Goal: Transaction & Acquisition: Purchase product/service

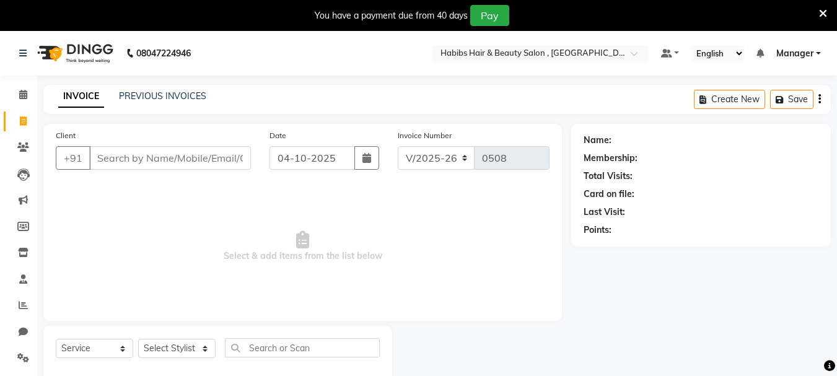
select select "4842"
select select "service"
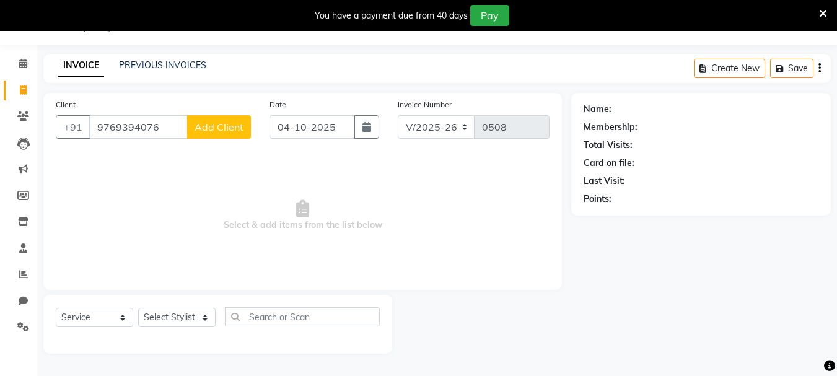
type input "9769394076"
click at [203, 129] on span "Add Client" at bounding box center [218, 127] width 49 height 12
select select "22"
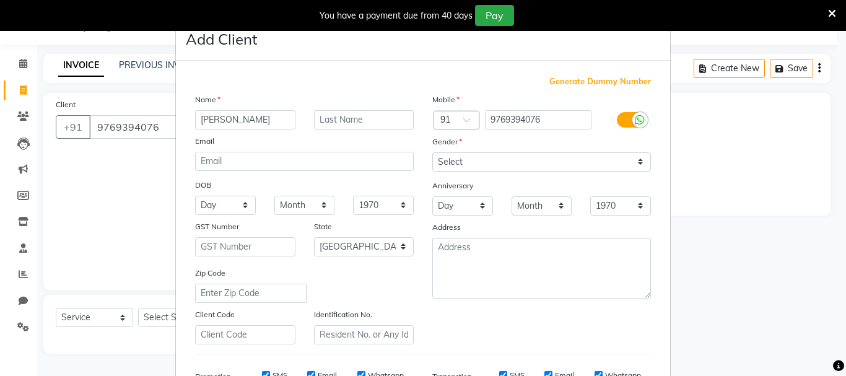
type input "[PERSON_NAME]"
click at [470, 171] on select "Select [DEMOGRAPHIC_DATA] [DEMOGRAPHIC_DATA] Other Prefer Not To Say" at bounding box center [541, 161] width 219 height 19
select select "[DEMOGRAPHIC_DATA]"
click at [432, 152] on select "Select [DEMOGRAPHIC_DATA] [DEMOGRAPHIC_DATA] Other Prefer Not To Say" at bounding box center [541, 161] width 219 height 19
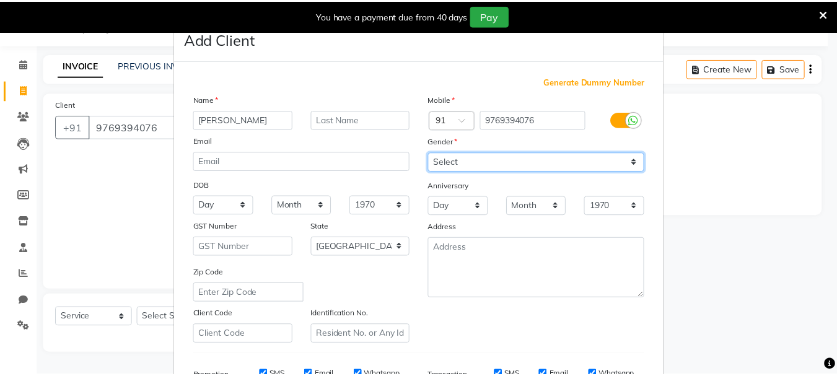
scroll to position [196, 0]
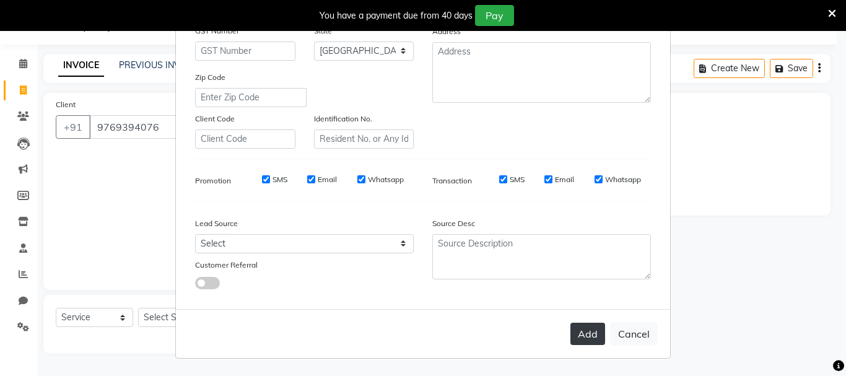
click at [571, 337] on button "Add" at bounding box center [587, 334] width 35 height 22
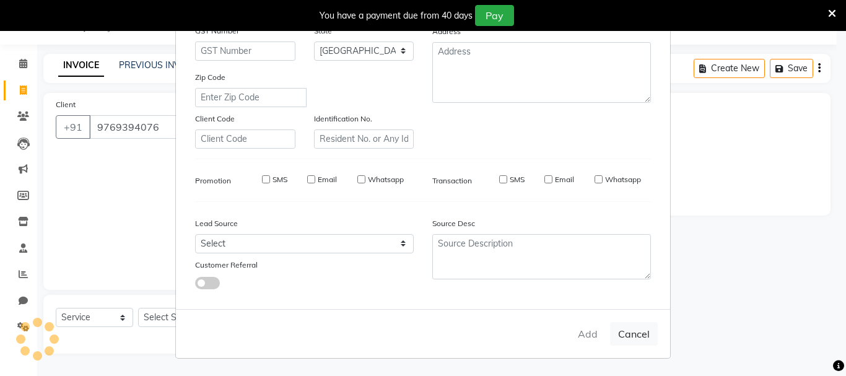
type input "97******76"
select select
select select "null"
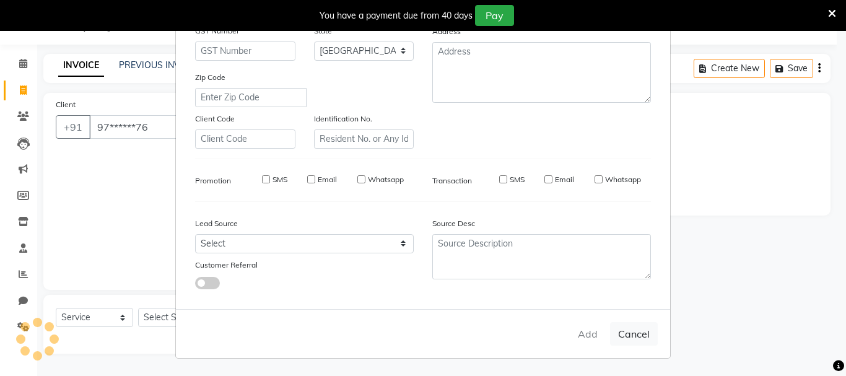
select select
checkbox input "false"
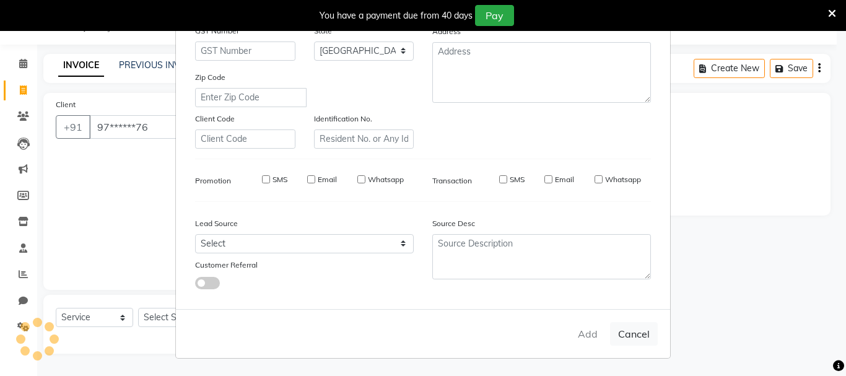
checkbox input "false"
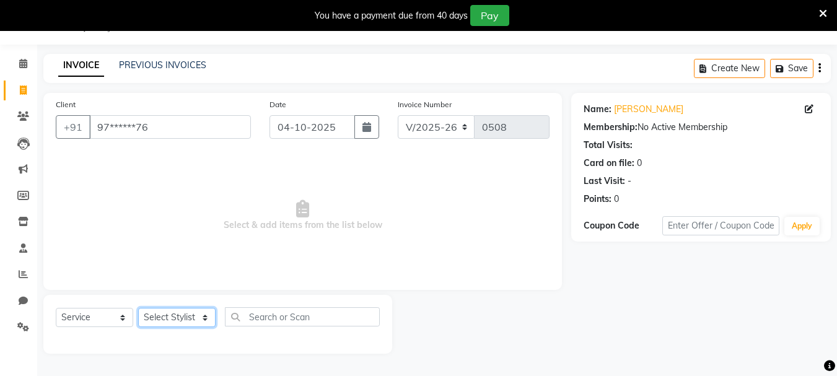
click at [170, 319] on select "Select Stylist asif Manager [PERSON_NAME] [PERSON_NAME] sajuddin [PERSON_NAME] …" at bounding box center [176, 317] width 77 height 19
select select "30048"
click at [138, 308] on select "Select Stylist asif Manager [PERSON_NAME] [PERSON_NAME] sajuddin [PERSON_NAME] …" at bounding box center [176, 317] width 77 height 19
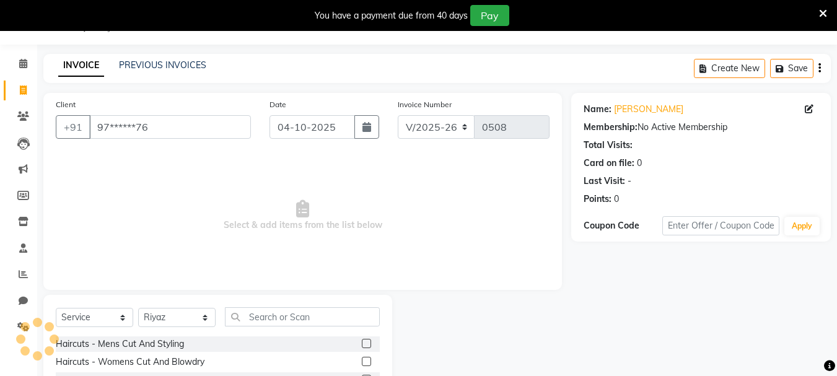
click at [362, 342] on label at bounding box center [366, 343] width 9 height 9
click at [362, 342] on input "checkbox" at bounding box center [366, 344] width 8 height 8
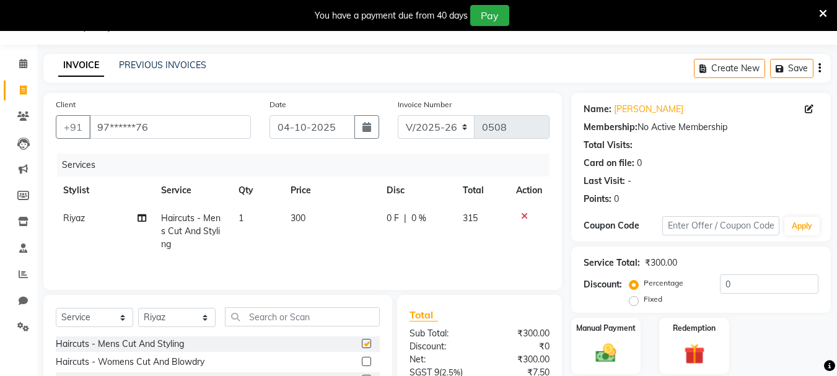
checkbox input "false"
click at [177, 329] on div "Select Service Product Membership Package Voucher Prepaid Gift Card Select Styl…" at bounding box center [218, 321] width 324 height 29
click at [177, 327] on select "Select Stylist asif Manager [PERSON_NAME] [PERSON_NAME] sajuddin [PERSON_NAME] …" at bounding box center [176, 317] width 77 height 19
select select "93480"
click at [138, 308] on select "Select Stylist asif Manager [PERSON_NAME] [PERSON_NAME] sajuddin [PERSON_NAME] …" at bounding box center [176, 317] width 77 height 19
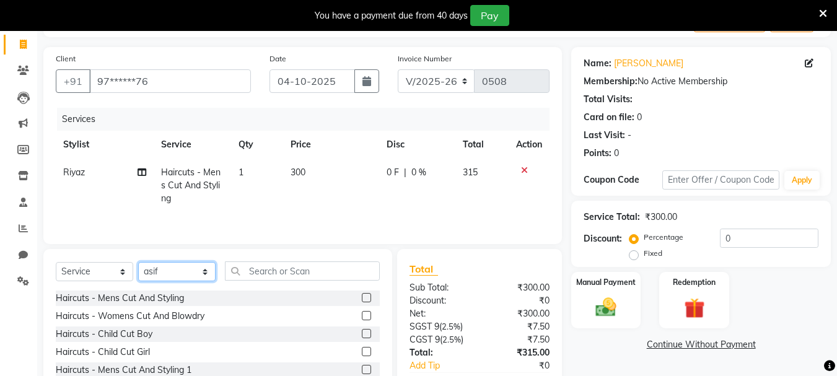
scroll to position [151, 0]
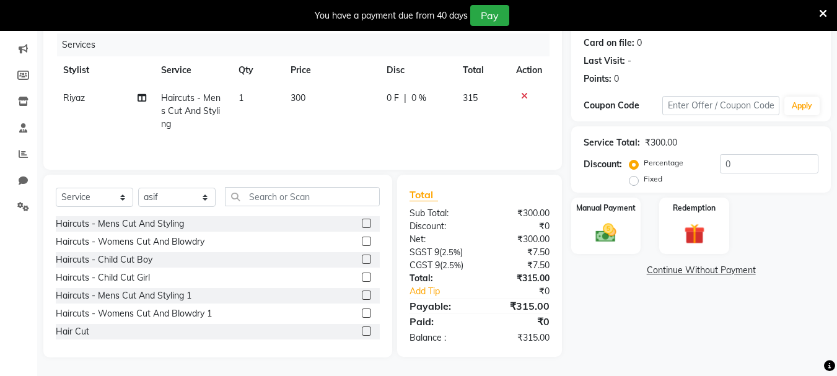
click at [362, 313] on label at bounding box center [366, 312] width 9 height 9
click at [362, 313] on input "checkbox" at bounding box center [366, 314] width 8 height 8
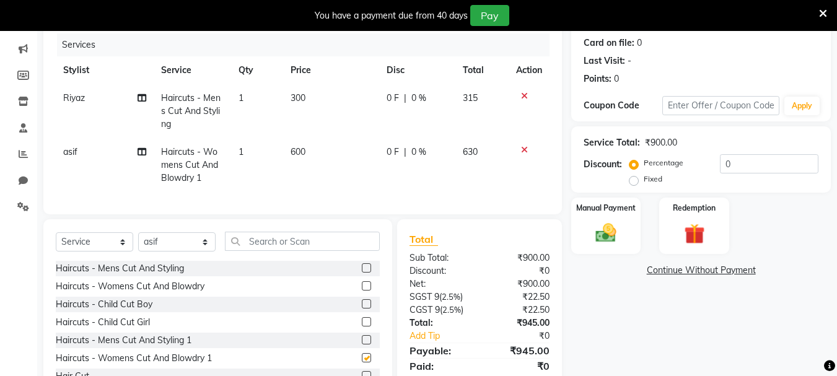
checkbox input "false"
click at [323, 90] on td "300" at bounding box center [331, 111] width 96 height 54
select select "30048"
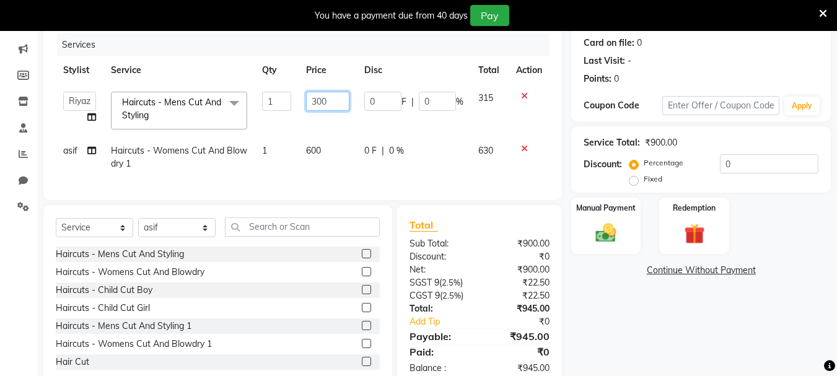
drag, startPoint x: 334, startPoint y: 99, endPoint x: 186, endPoint y: 100, distance: 147.4
click at [186, 100] on tr "asif Manager [PERSON_NAME] [PERSON_NAME] [PERSON_NAME] [PERSON_NAME] Haircuts -…" at bounding box center [302, 110] width 493 height 53
type input "350"
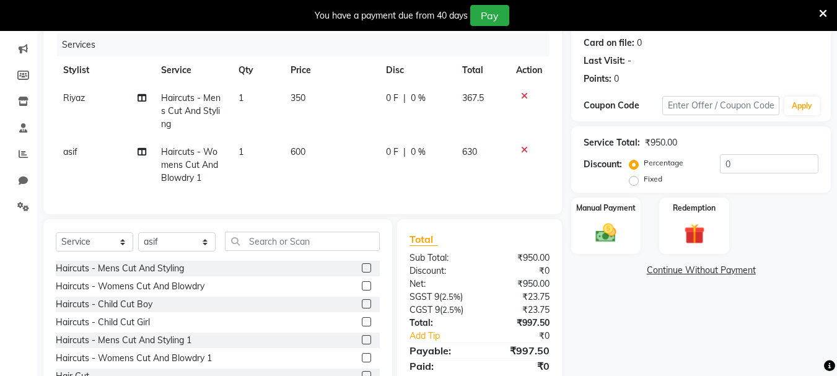
click at [349, 170] on td "600" at bounding box center [331, 165] width 96 height 54
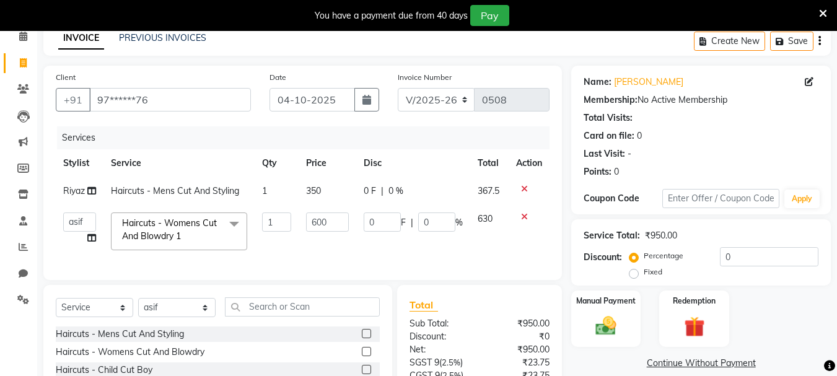
scroll to position [0, 0]
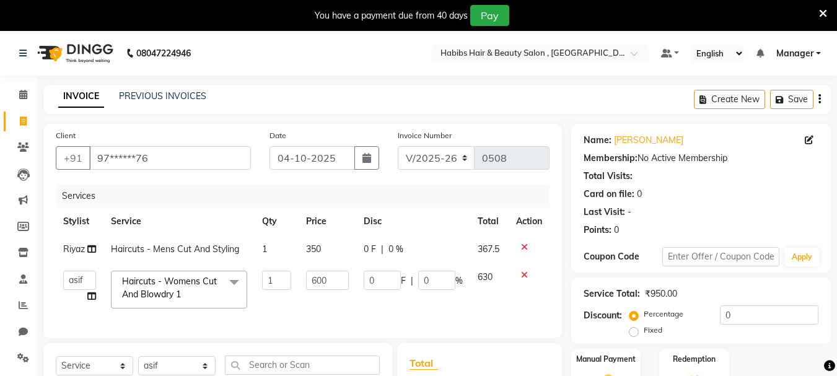
click at [818, 99] on icon "button" at bounding box center [819, 99] width 2 height 1
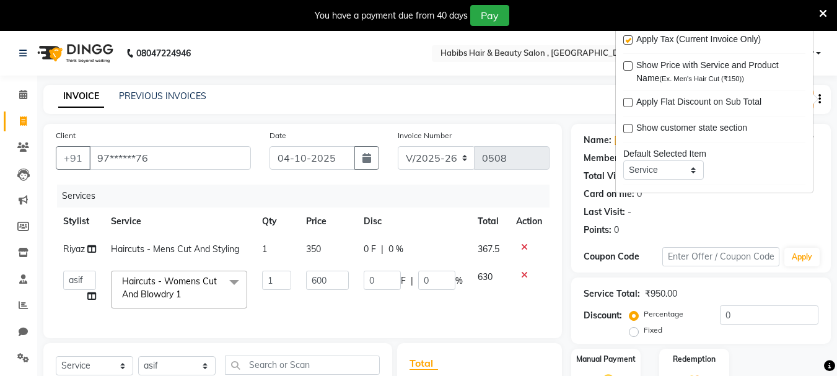
click at [627, 37] on label at bounding box center [627, 39] width 9 height 9
click at [627, 37] on input "checkbox" at bounding box center [627, 41] width 8 height 8
checkbox input "false"
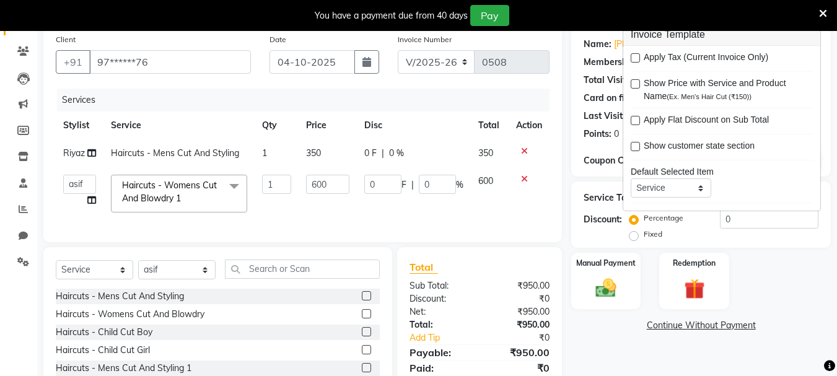
scroll to position [178, 0]
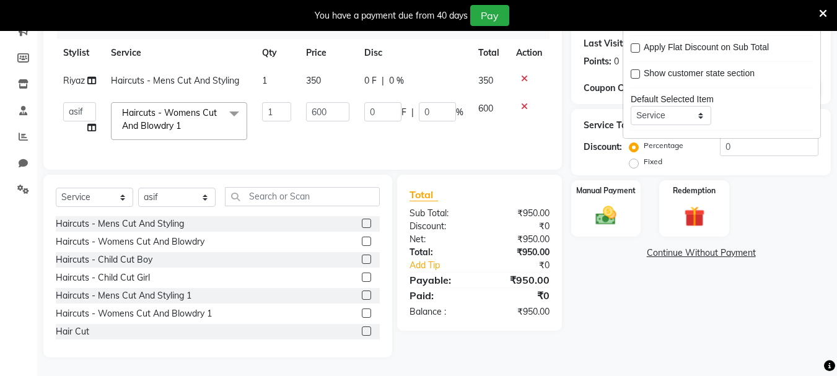
click at [466, 169] on div "Client +91 97******76 Date [DATE] Invoice Number V/2025 V/[PHONE_NUMBER] Servic…" at bounding box center [302, 62] width 518 height 214
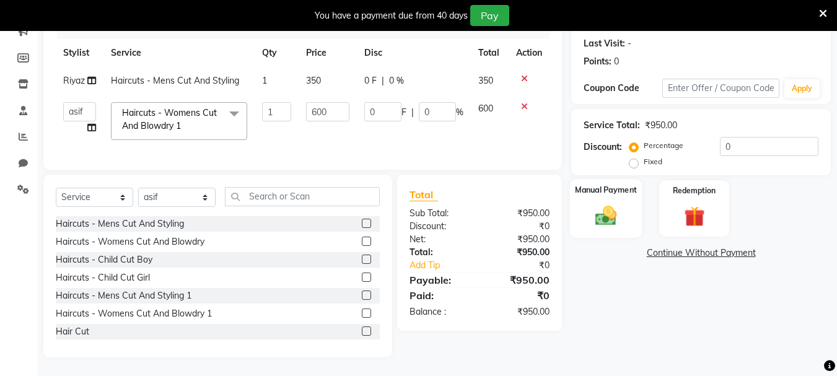
click at [609, 224] on div "Manual Payment" at bounding box center [606, 208] width 72 height 59
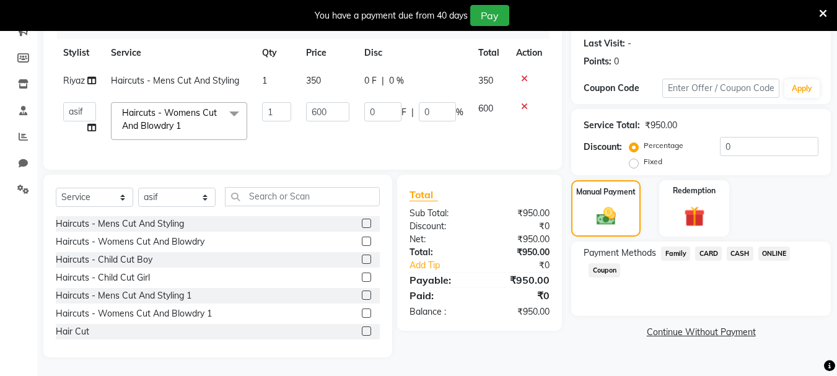
click at [786, 246] on span "ONLINE" at bounding box center [774, 253] width 32 height 14
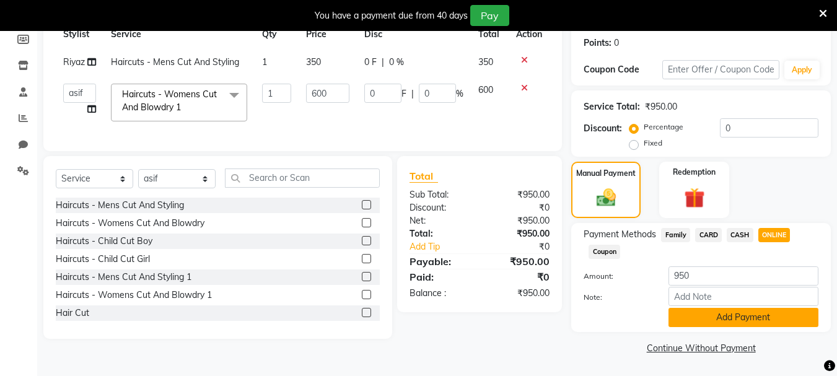
click at [771, 320] on button "Add Payment" at bounding box center [743, 317] width 150 height 19
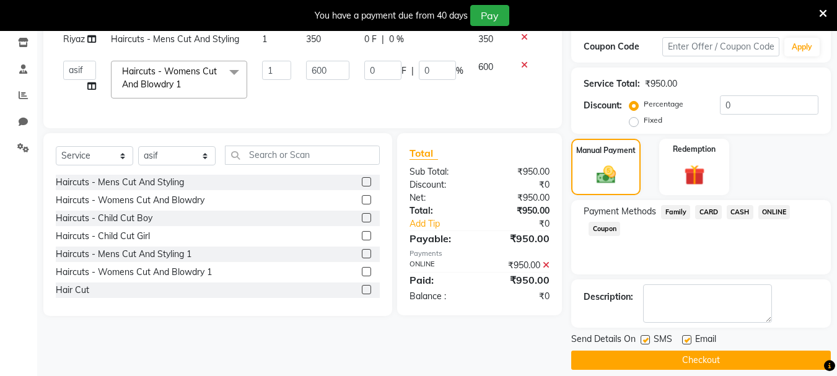
scroll to position [222, 0]
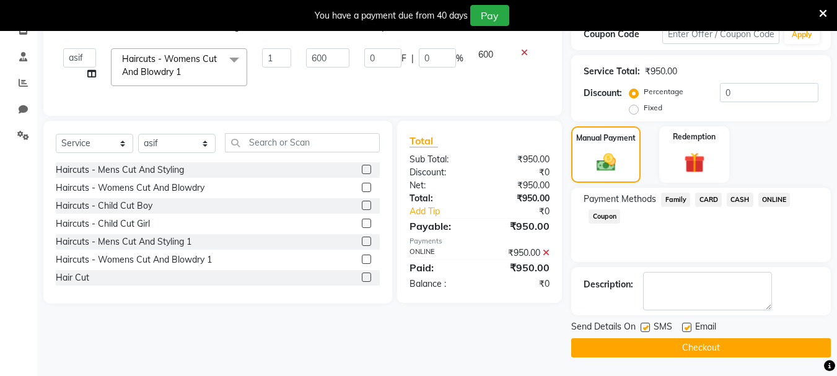
click at [767, 340] on button "Checkout" at bounding box center [700, 347] width 259 height 19
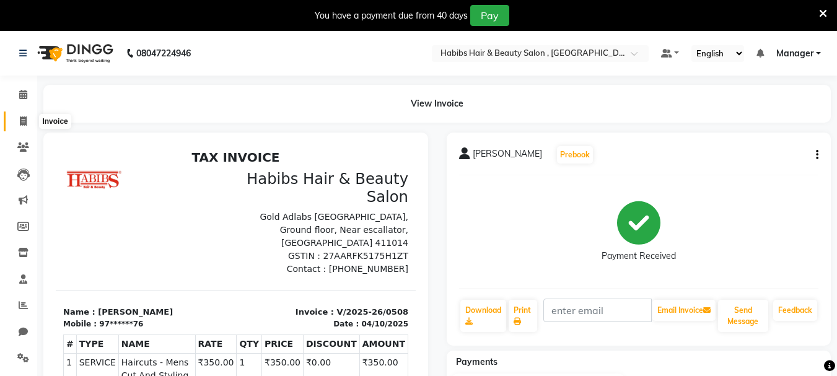
click at [19, 117] on span at bounding box center [23, 122] width 22 height 14
select select "service"
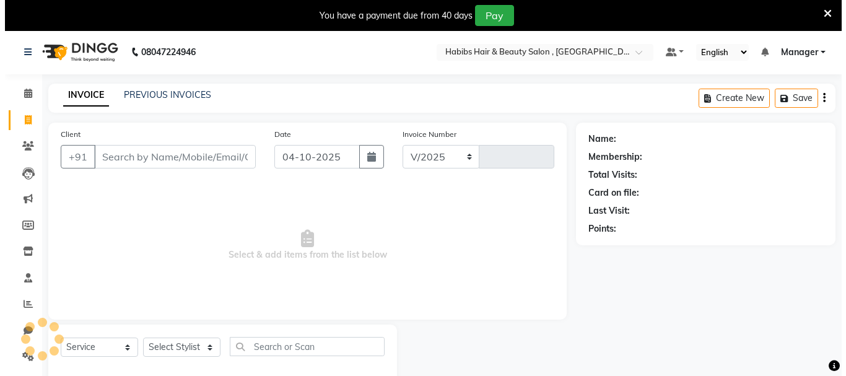
scroll to position [31, 0]
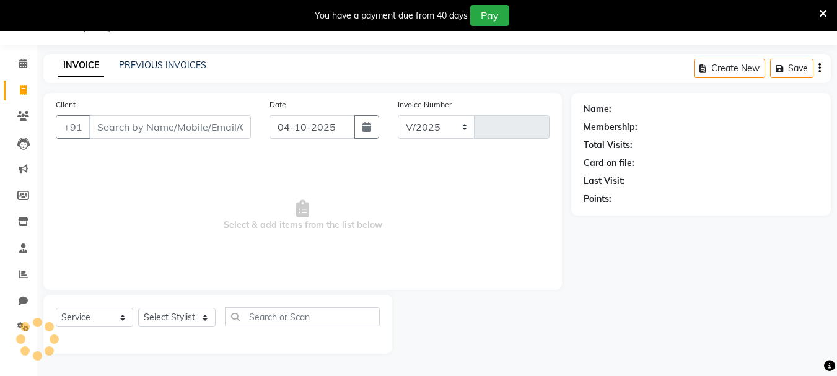
select select "4842"
type input "0509"
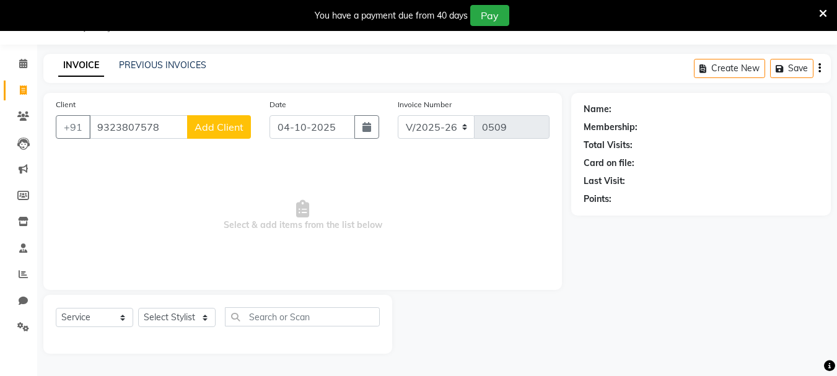
type input "9323807578"
click at [228, 118] on button "Add Client" at bounding box center [219, 127] width 64 height 24
select select "22"
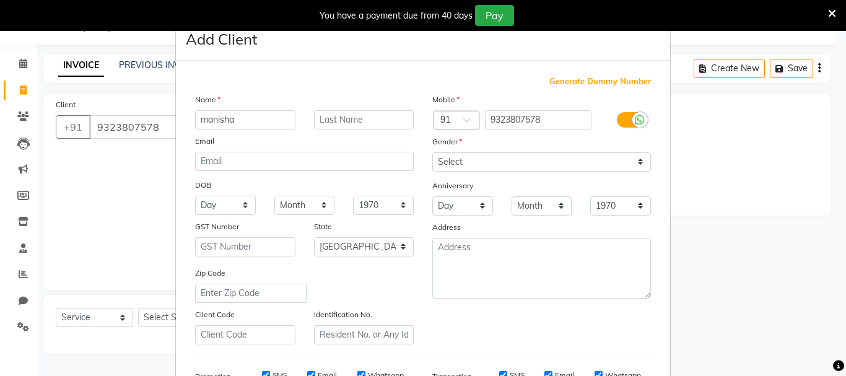
type input "manisha"
click at [528, 170] on select "Select [DEMOGRAPHIC_DATA] [DEMOGRAPHIC_DATA] Other Prefer Not To Say" at bounding box center [541, 161] width 219 height 19
select select "[DEMOGRAPHIC_DATA]"
click at [432, 152] on select "Select [DEMOGRAPHIC_DATA] [DEMOGRAPHIC_DATA] Other Prefer Not To Say" at bounding box center [541, 161] width 219 height 19
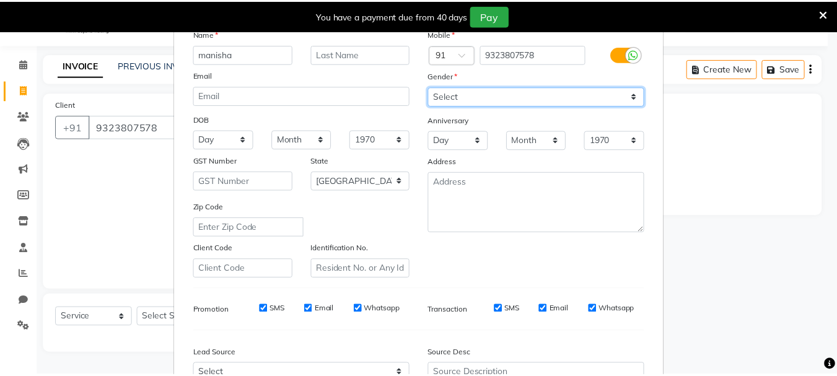
scroll to position [196, 0]
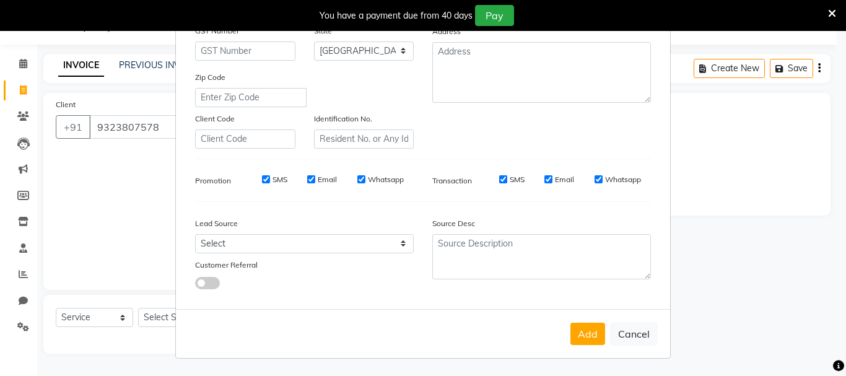
click at [578, 329] on button "Add" at bounding box center [587, 334] width 35 height 22
type input "93******78"
select select
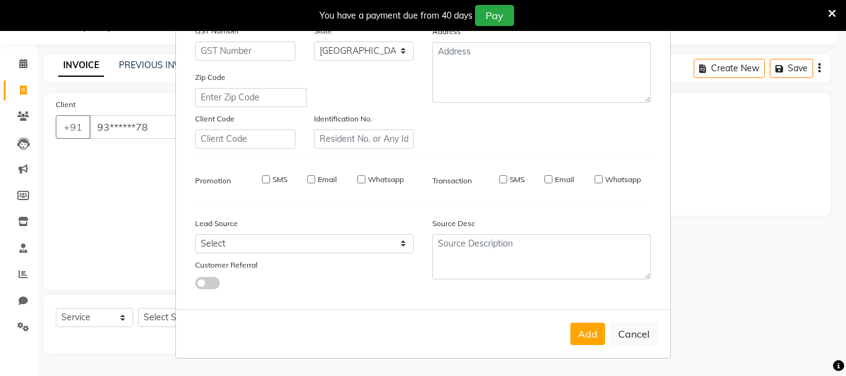
select select "null"
select select
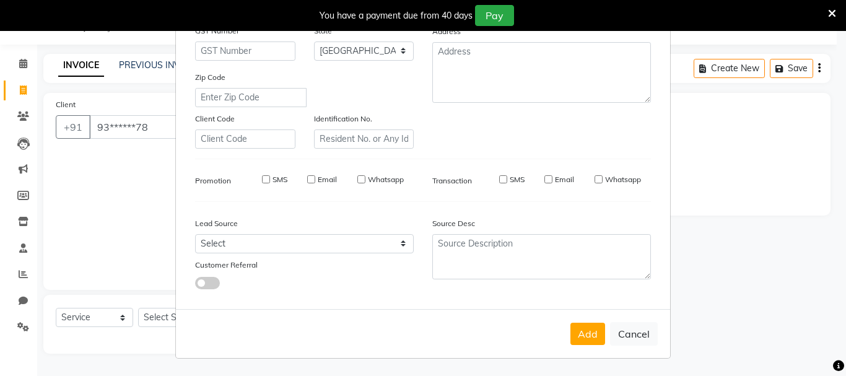
checkbox input "false"
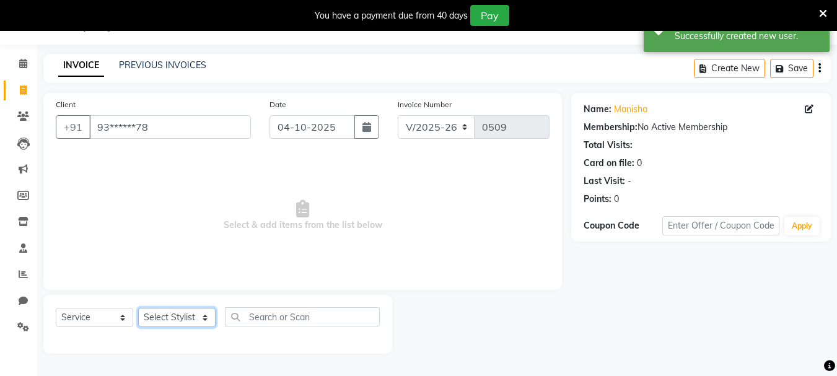
click at [162, 318] on select "Select Stylist asif Manager [PERSON_NAME] [PERSON_NAME] sajuddin [PERSON_NAME] …" at bounding box center [176, 317] width 77 height 19
select select "38005"
click at [138, 308] on select "Select Stylist asif Manager [PERSON_NAME] [PERSON_NAME] sajuddin [PERSON_NAME] …" at bounding box center [176, 317] width 77 height 19
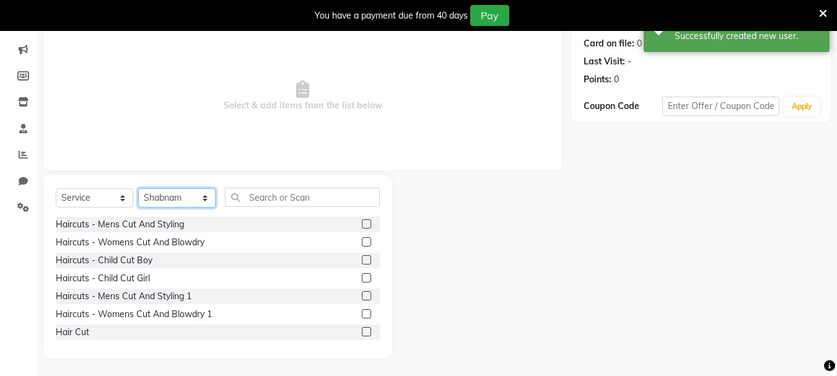
scroll to position [151, 0]
click at [362, 311] on label at bounding box center [366, 312] width 9 height 9
click at [362, 311] on input "checkbox" at bounding box center [366, 314] width 8 height 8
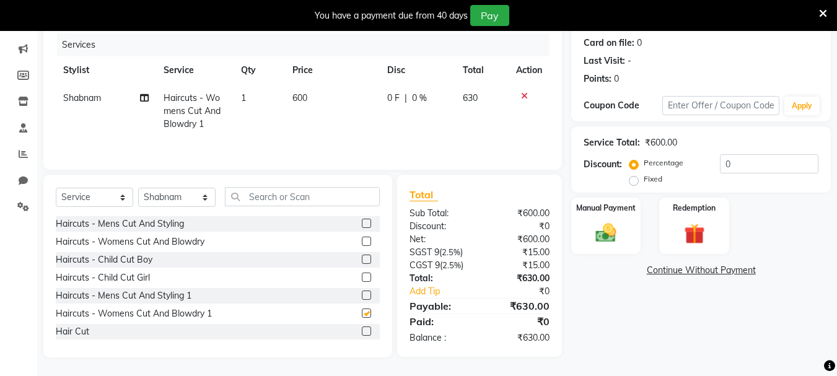
checkbox input "false"
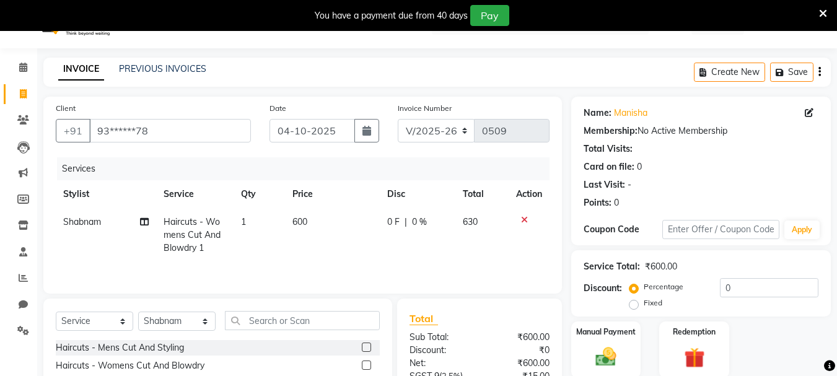
scroll to position [0, 0]
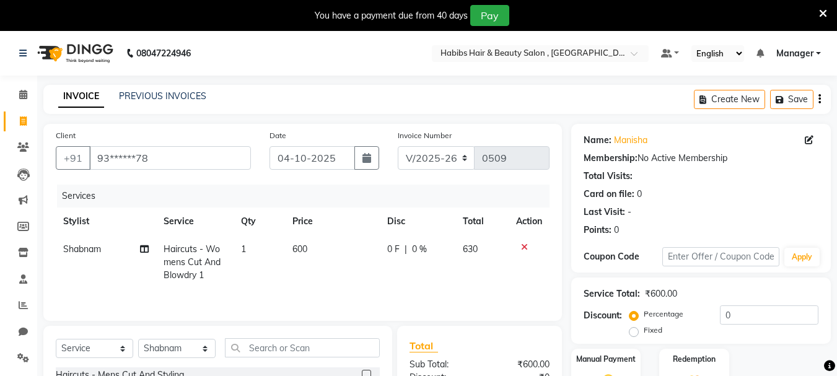
click at [820, 99] on icon "button" at bounding box center [819, 99] width 2 height 1
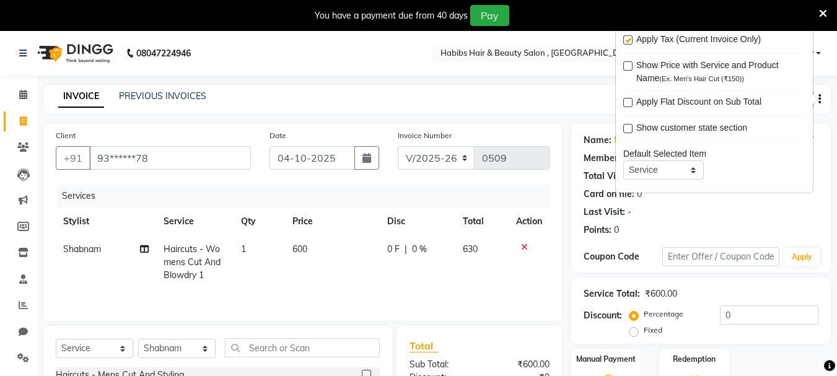
click at [628, 37] on label at bounding box center [627, 39] width 9 height 9
click at [628, 37] on input "checkbox" at bounding box center [627, 41] width 8 height 8
checkbox input "false"
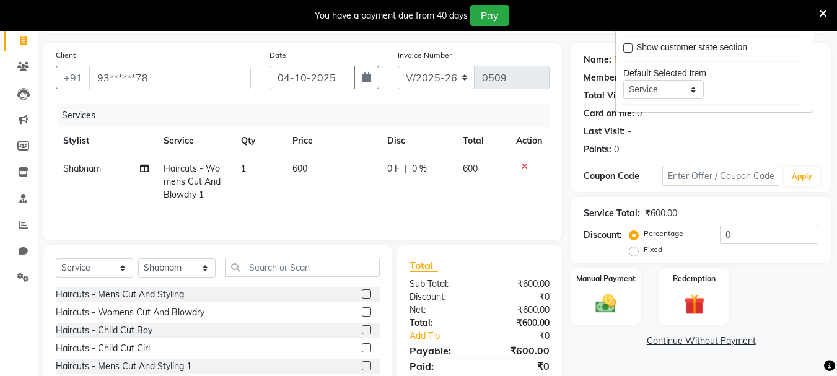
scroll to position [151, 0]
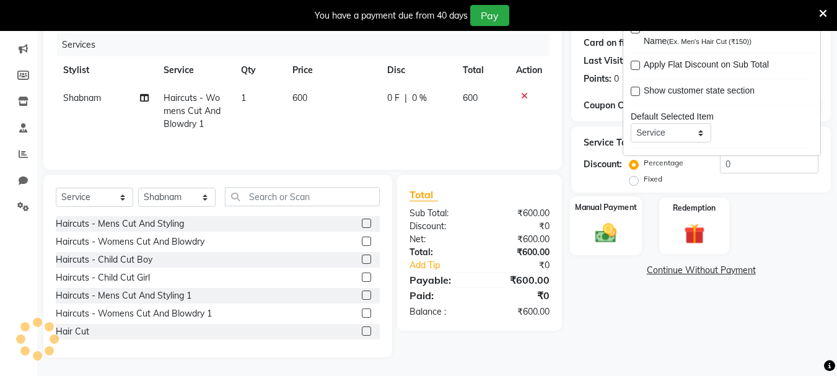
click at [611, 215] on div "Manual Payment" at bounding box center [606, 225] width 72 height 59
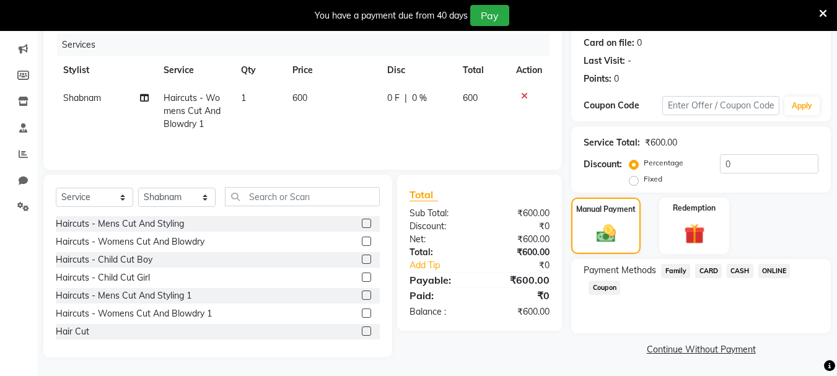
click at [736, 266] on span "CASH" at bounding box center [739, 271] width 27 height 14
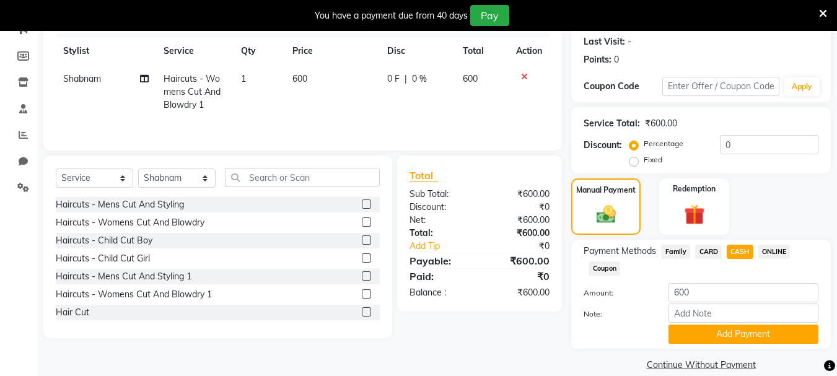
scroll to position [187, 0]
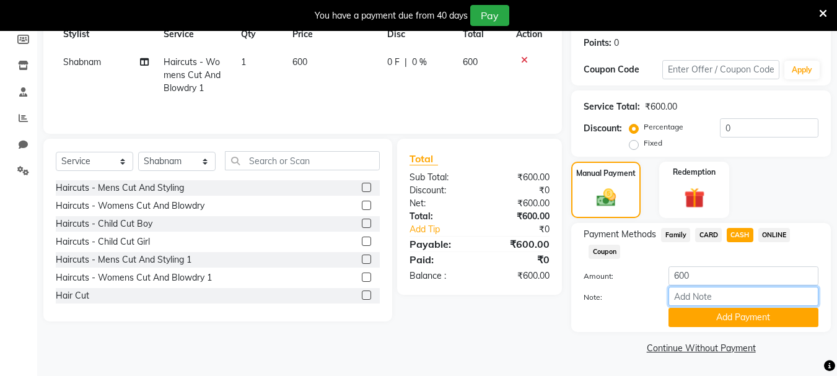
click at [722, 288] on input "Note:" at bounding box center [743, 296] width 150 height 19
click at [732, 315] on button "Add Payment" at bounding box center [743, 317] width 150 height 19
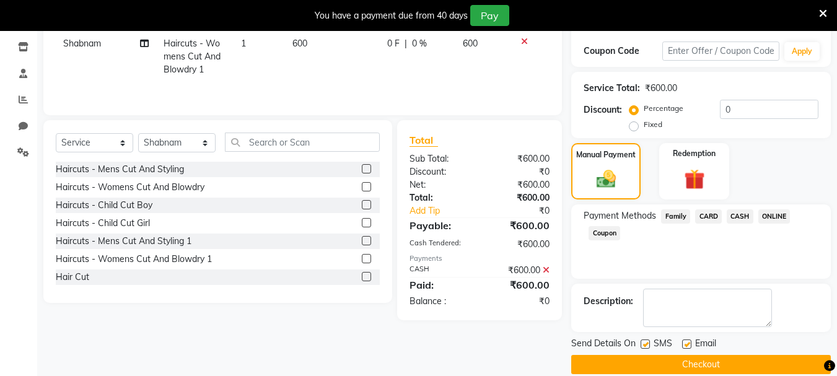
scroll to position [222, 0]
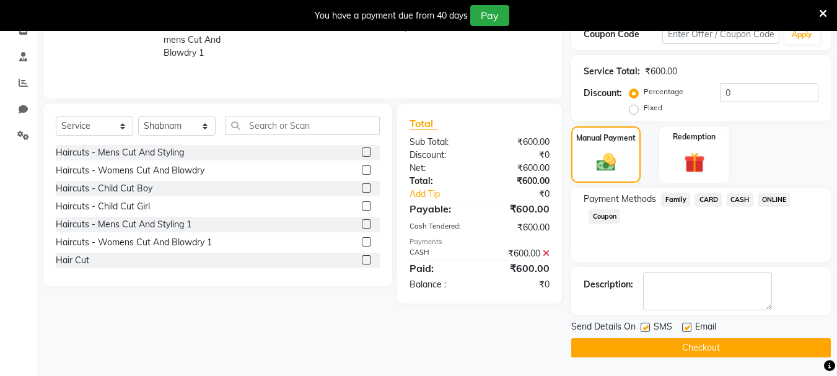
click at [729, 347] on button "Checkout" at bounding box center [700, 347] width 259 height 19
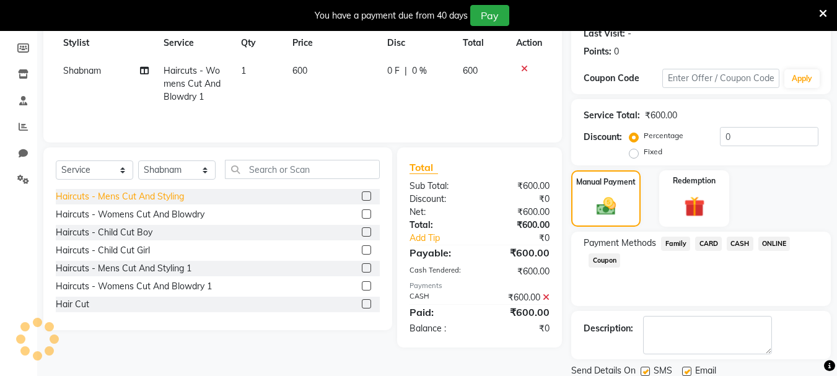
scroll to position [160, 0]
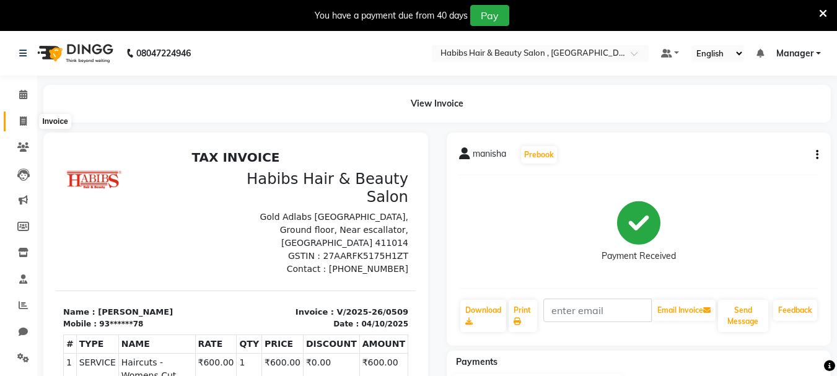
click at [17, 115] on span at bounding box center [23, 122] width 22 height 14
select select "service"
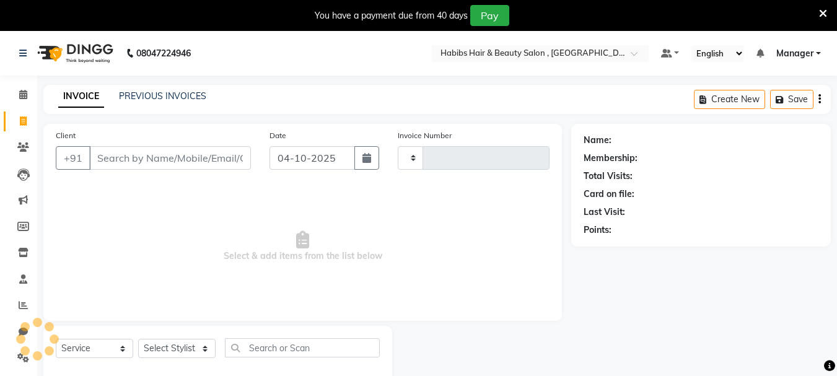
scroll to position [31, 0]
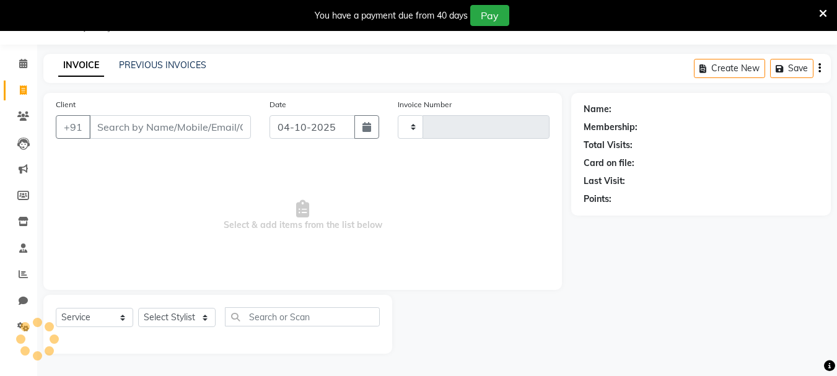
type input "0510"
select select "4842"
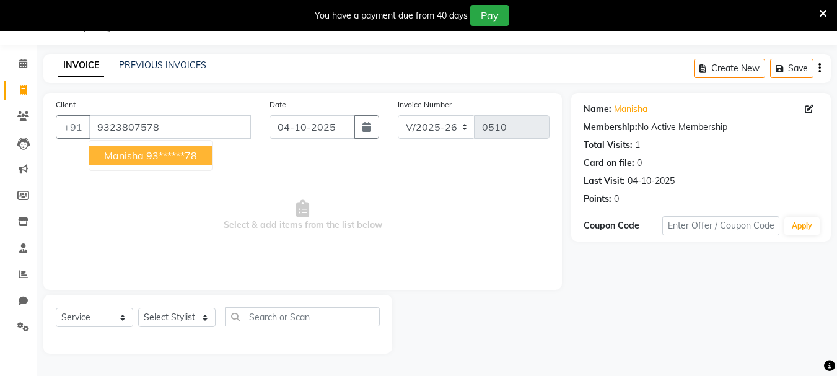
click at [99, 163] on button "[PERSON_NAME] 93******78" at bounding box center [150, 156] width 123 height 20
type input "93******78"
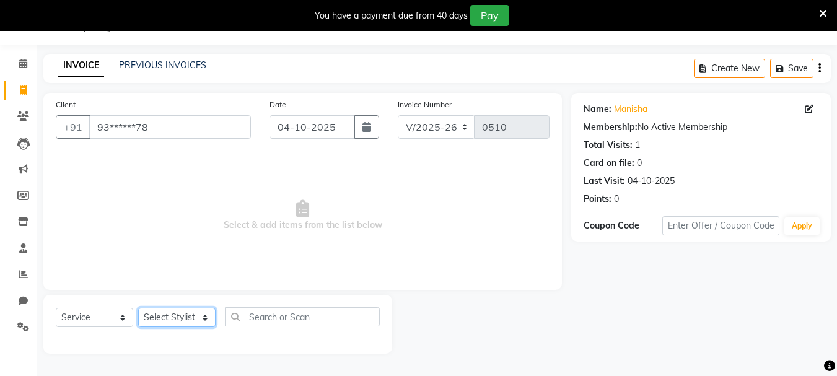
click at [173, 313] on select "Select Stylist asif Manager [PERSON_NAME] [PERSON_NAME] sajuddin [PERSON_NAME] …" at bounding box center [176, 317] width 77 height 19
select select "30050"
click at [138, 308] on select "Select Stylist asif Manager [PERSON_NAME] [PERSON_NAME] sajuddin [PERSON_NAME] …" at bounding box center [176, 317] width 77 height 19
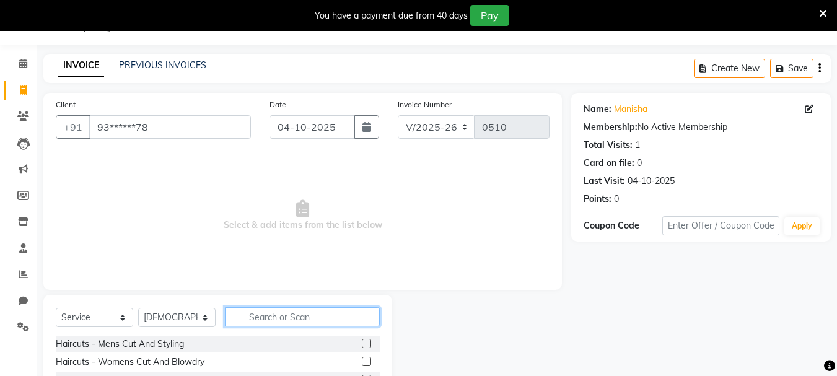
click at [269, 315] on input "text" at bounding box center [302, 316] width 155 height 19
type input "for"
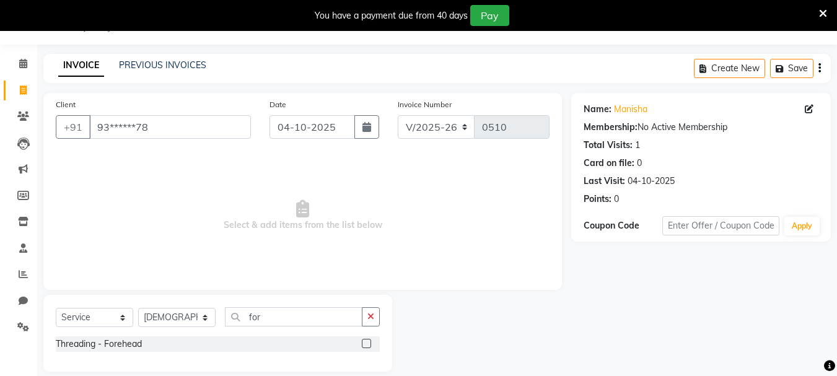
click at [363, 341] on label at bounding box center [366, 343] width 9 height 9
click at [363, 341] on input "checkbox" at bounding box center [366, 344] width 8 height 8
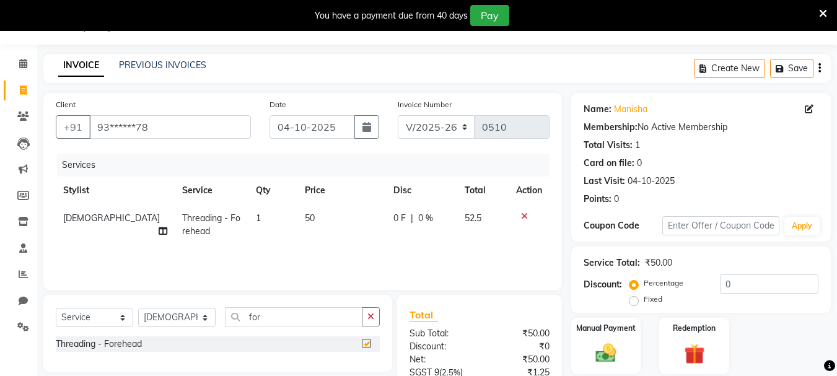
checkbox input "false"
click at [336, 323] on input "for" at bounding box center [293, 316] width 137 height 19
type input "f"
type input "upp"
click at [366, 340] on label at bounding box center [366, 343] width 9 height 9
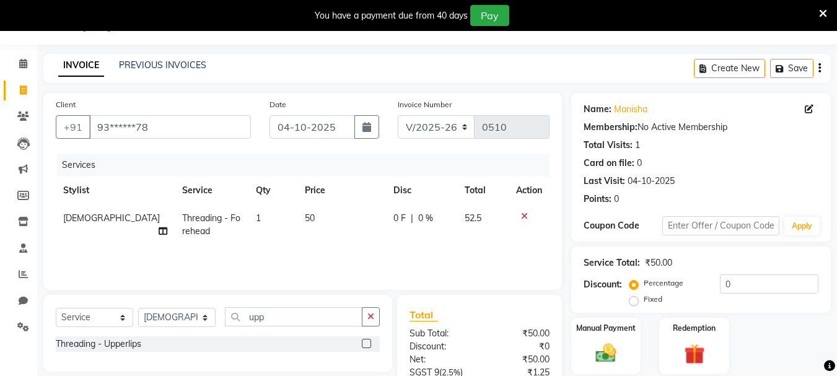
click at [366, 340] on input "checkbox" at bounding box center [366, 344] width 8 height 8
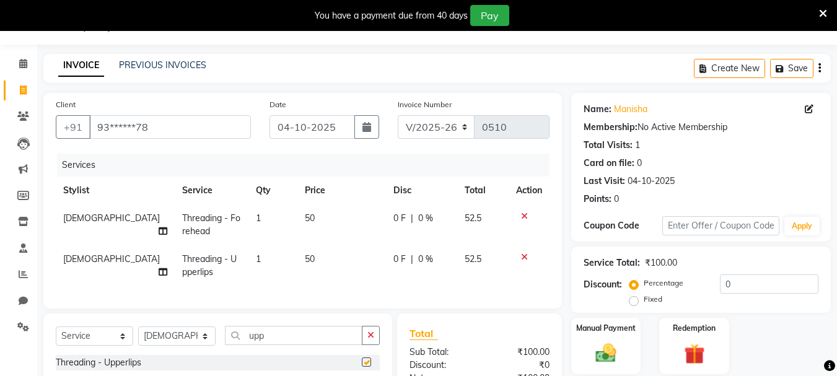
checkbox input "false"
click at [344, 340] on input "upp" at bounding box center [293, 335] width 137 height 19
type input "u"
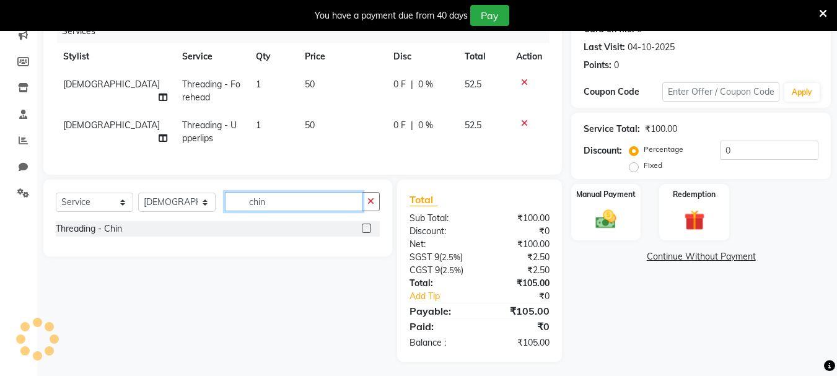
scroll to position [178, 0]
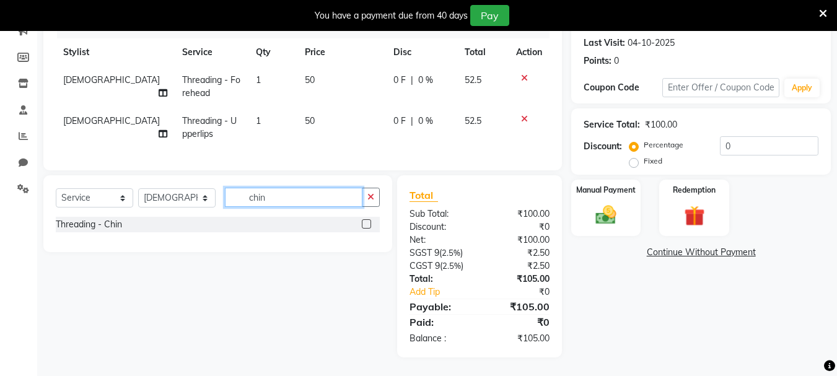
type input "chin"
click at [368, 225] on label at bounding box center [366, 223] width 9 height 9
click at [368, 225] on input "checkbox" at bounding box center [366, 224] width 8 height 8
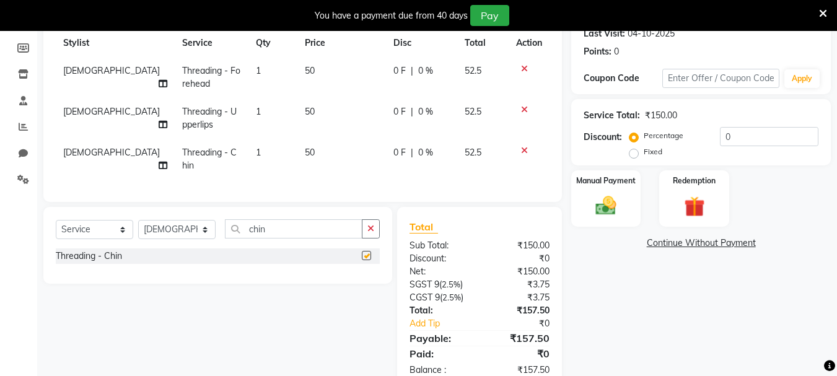
checkbox input "false"
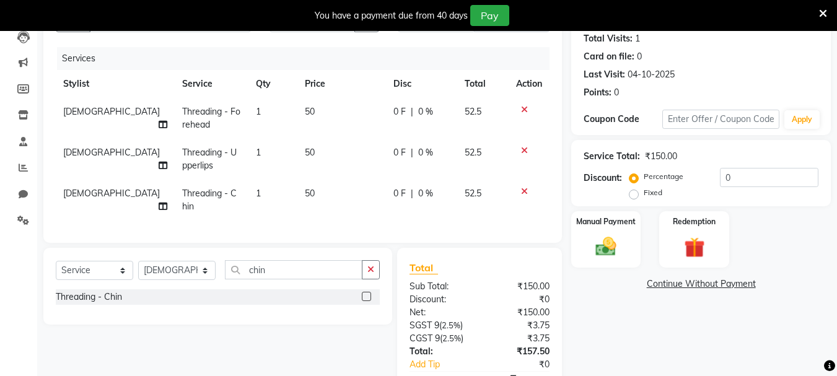
scroll to position [116, 0]
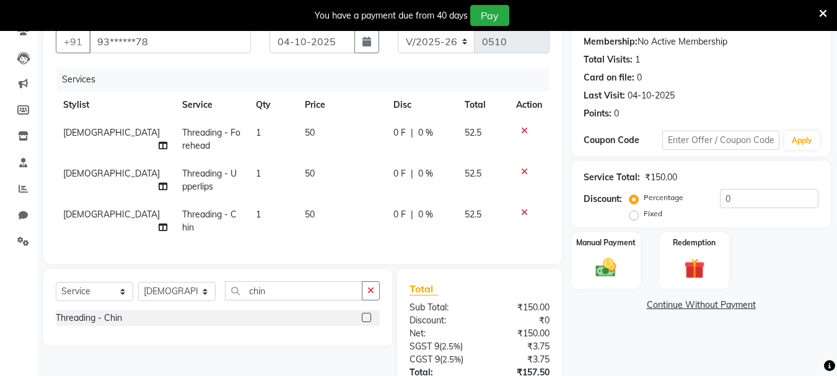
click at [303, 204] on td "50" at bounding box center [341, 221] width 89 height 41
select select "30050"
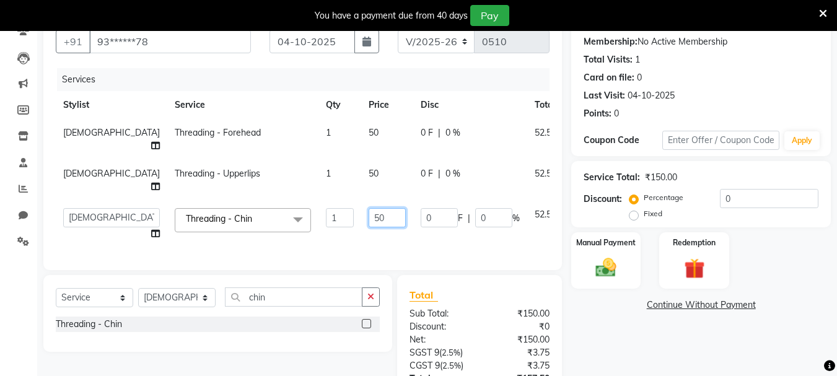
click at [368, 215] on input "50" at bounding box center [386, 217] width 37 height 19
type input "5"
type input "60"
click at [361, 171] on td "50" at bounding box center [387, 180] width 52 height 41
select select "30050"
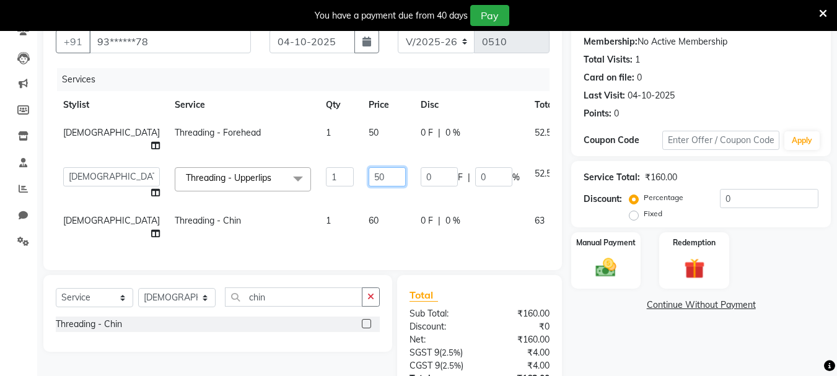
drag, startPoint x: 340, startPoint y: 176, endPoint x: 293, endPoint y: 177, distance: 47.1
click at [293, 177] on tr "asif Manager [PERSON_NAME] [PERSON_NAME] [PERSON_NAME] [PERSON_NAME] Threading …" at bounding box center [330, 183] width 548 height 47
type input "60"
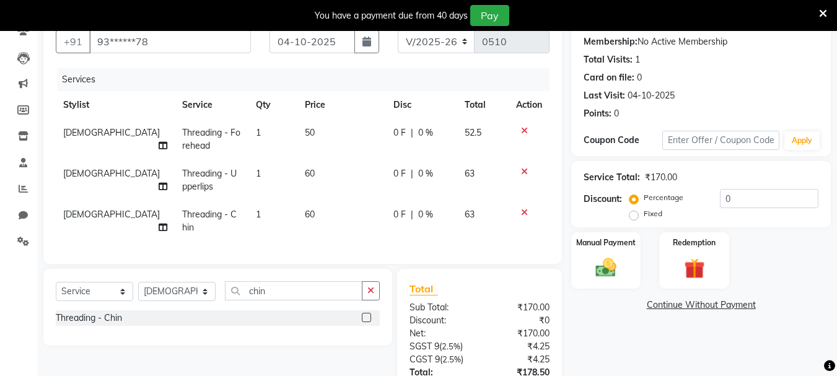
click at [326, 149] on td "50" at bounding box center [341, 139] width 89 height 41
select select "30050"
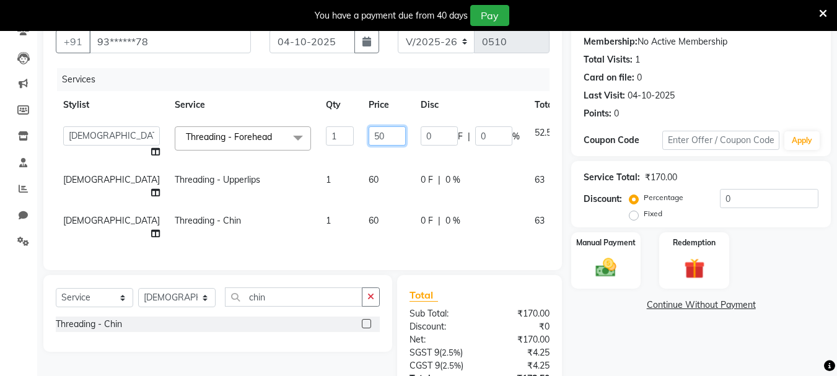
drag, startPoint x: 331, startPoint y: 133, endPoint x: 310, endPoint y: 133, distance: 21.7
click at [368, 133] on input "50" at bounding box center [386, 135] width 37 height 19
type input "60"
click at [435, 238] on td "0 F | 0 %" at bounding box center [470, 227] width 114 height 41
select select "30050"
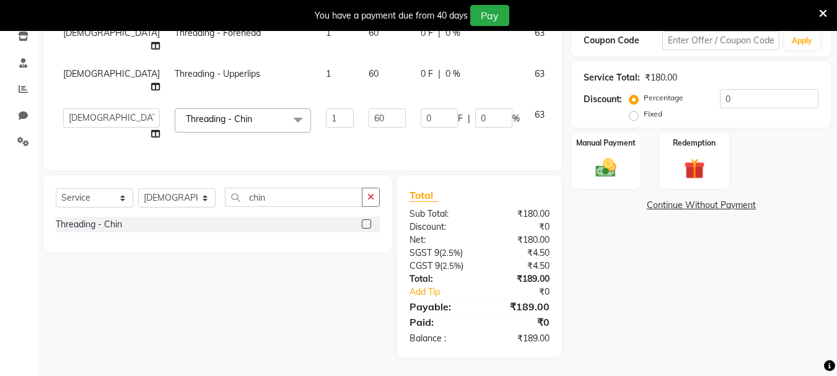
scroll to position [225, 0]
click at [617, 171] on img at bounding box center [605, 167] width 35 height 25
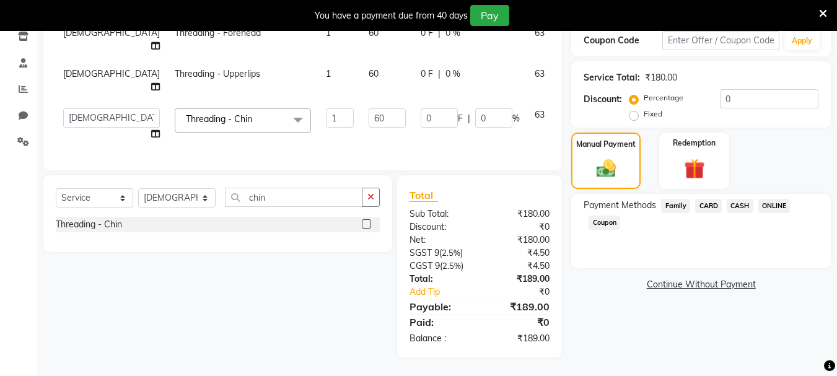
click at [766, 199] on span "ONLINE" at bounding box center [774, 206] width 32 height 14
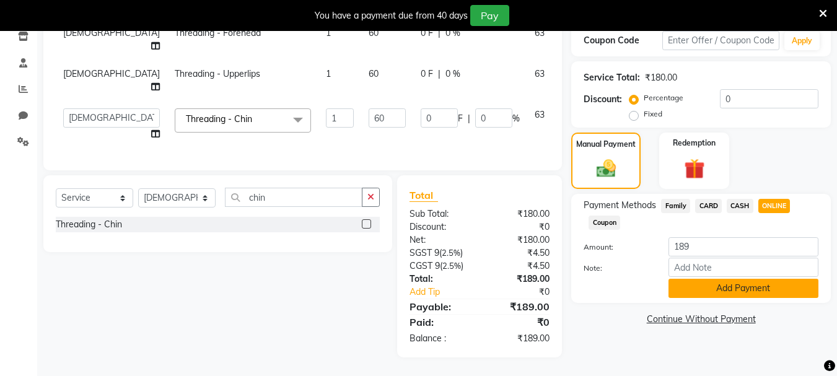
click at [758, 279] on button "Add Payment" at bounding box center [743, 288] width 150 height 19
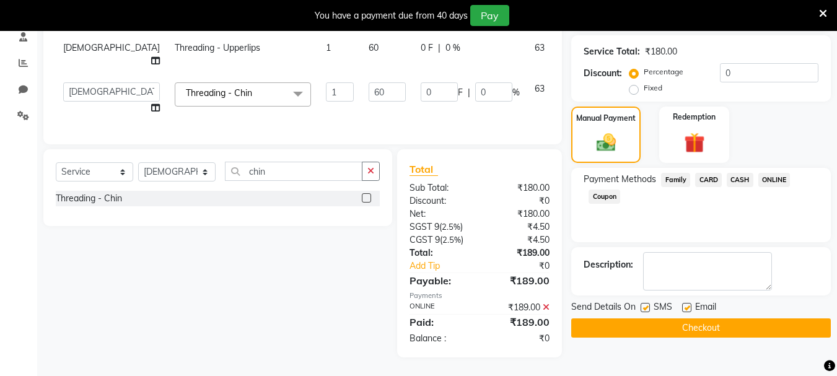
scroll to position [251, 0]
click at [744, 173] on span "CASH" at bounding box center [739, 180] width 27 height 14
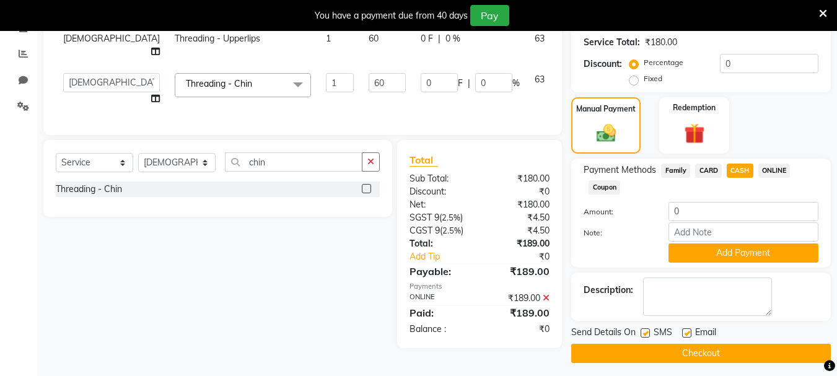
click at [758, 165] on span "ONLINE" at bounding box center [774, 170] width 32 height 14
click at [685, 166] on span "Family" at bounding box center [675, 170] width 29 height 14
click at [708, 168] on span "CARD" at bounding box center [708, 170] width 27 height 14
click at [725, 168] on div "CASH" at bounding box center [737, 171] width 32 height 17
click at [737, 170] on span "CASH" at bounding box center [739, 170] width 27 height 14
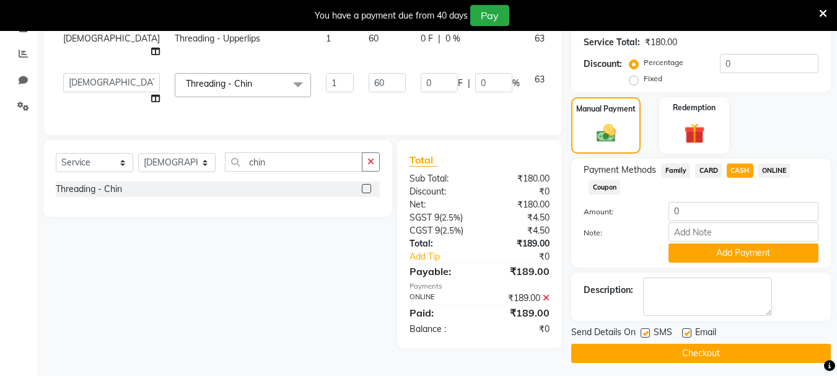
click at [765, 172] on span "ONLINE" at bounding box center [774, 170] width 32 height 14
click at [745, 172] on span "CASH" at bounding box center [739, 170] width 27 height 14
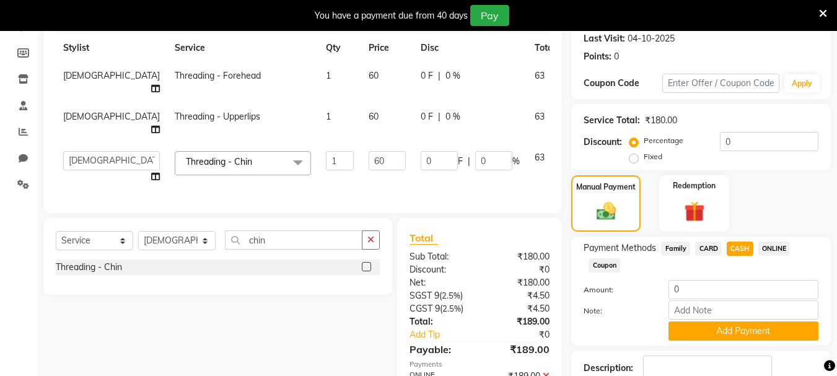
scroll to position [4, 0]
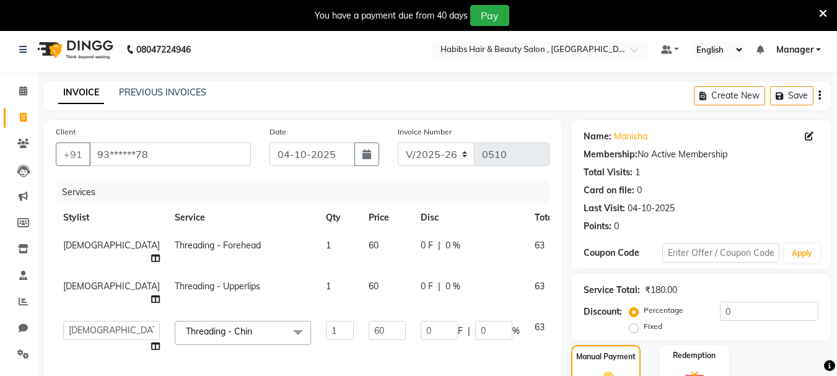
click at [822, 12] on icon at bounding box center [823, 13] width 8 height 11
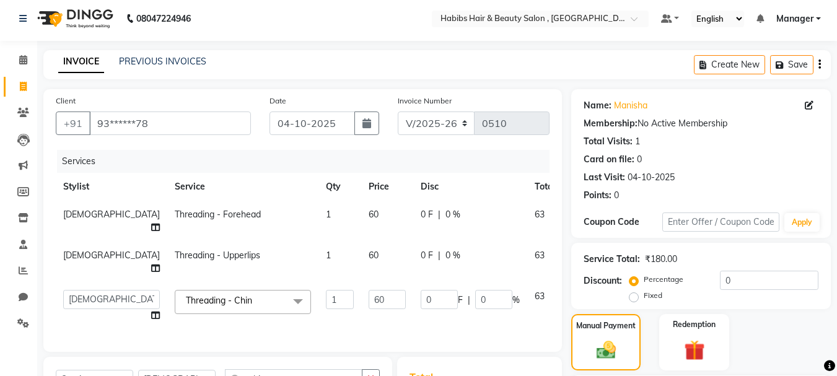
click at [575, 209] on icon at bounding box center [578, 212] width 7 height 9
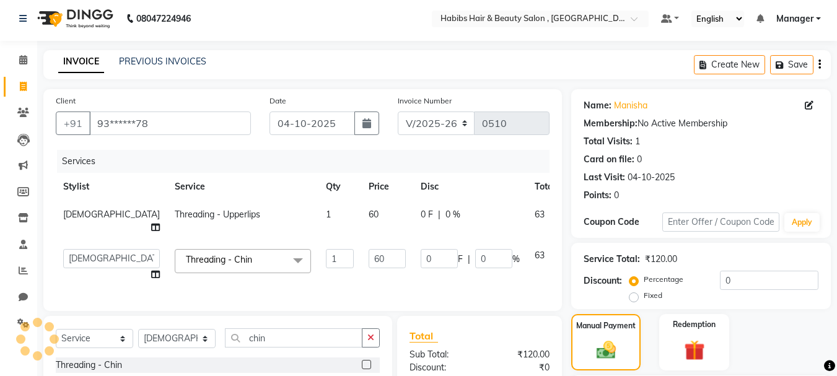
click at [575, 209] on icon at bounding box center [578, 212] width 7 height 9
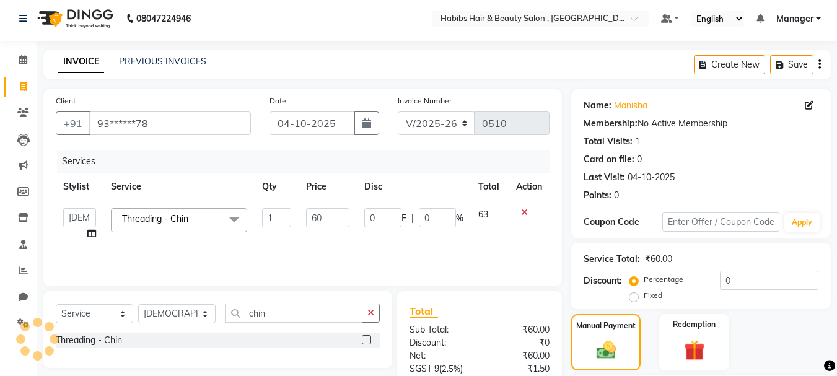
click at [526, 209] on icon at bounding box center [524, 212] width 7 height 9
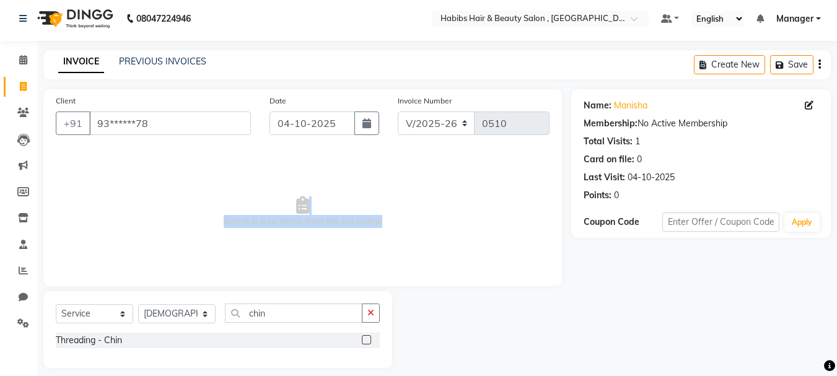
click at [357, 268] on span "Select & add items from the list below" at bounding box center [302, 212] width 493 height 124
click at [364, 339] on label at bounding box center [366, 339] width 9 height 9
click at [364, 339] on input "checkbox" at bounding box center [366, 340] width 8 height 8
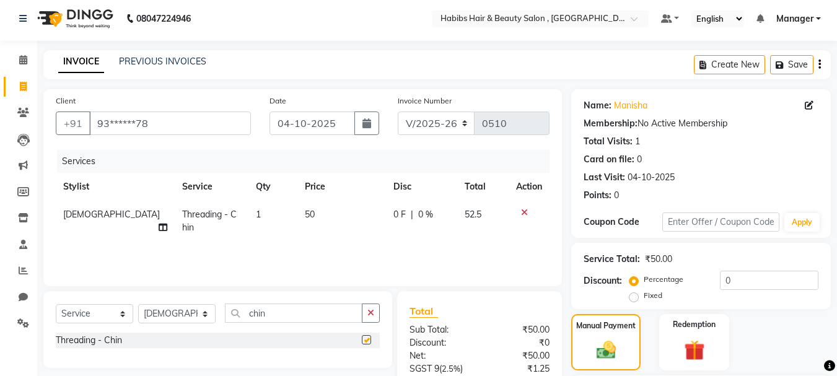
checkbox input "false"
click at [326, 321] on input "chin" at bounding box center [293, 312] width 137 height 19
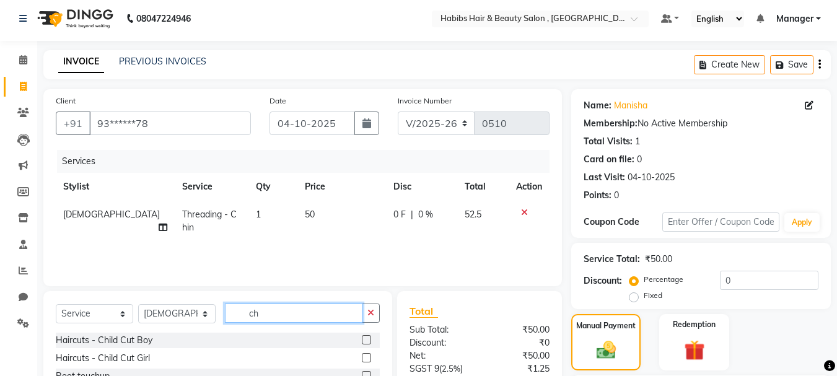
type input "c"
type input "for"
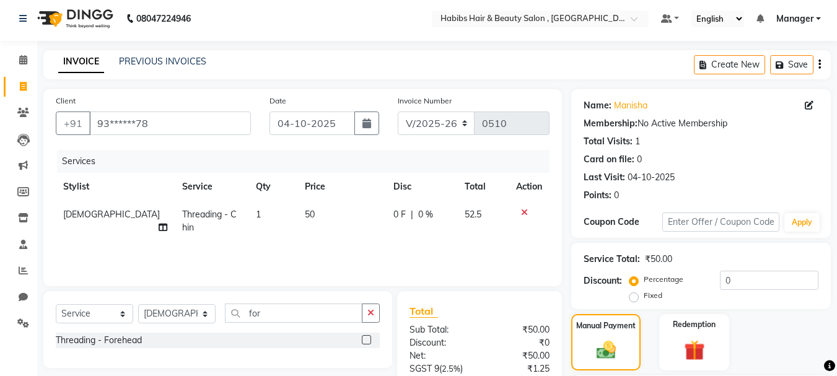
click at [368, 342] on label at bounding box center [366, 339] width 9 height 9
click at [368, 342] on input "checkbox" at bounding box center [366, 340] width 8 height 8
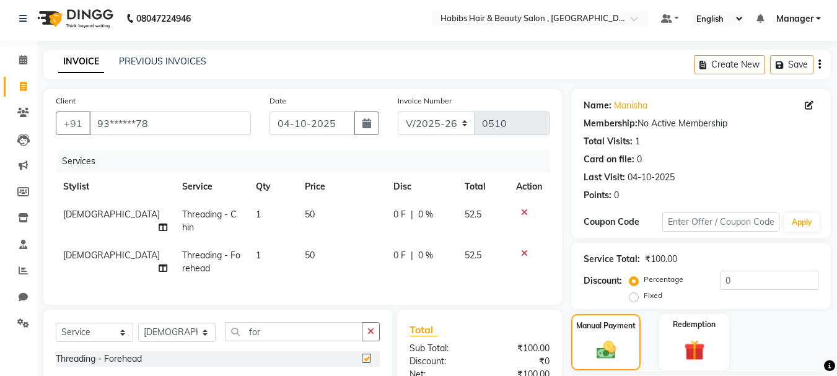
checkbox input "false"
click at [329, 337] on input "for" at bounding box center [293, 331] width 137 height 19
type input "f"
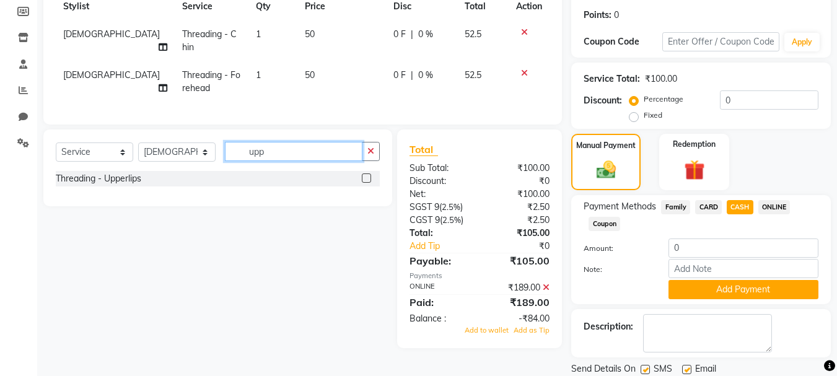
scroll to position [226, 0]
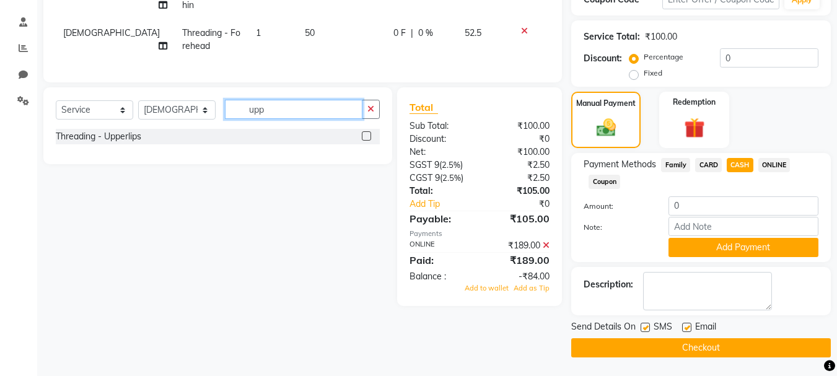
type input "upp"
click at [367, 141] on label at bounding box center [366, 135] width 9 height 9
click at [367, 141] on input "checkbox" at bounding box center [366, 137] width 8 height 8
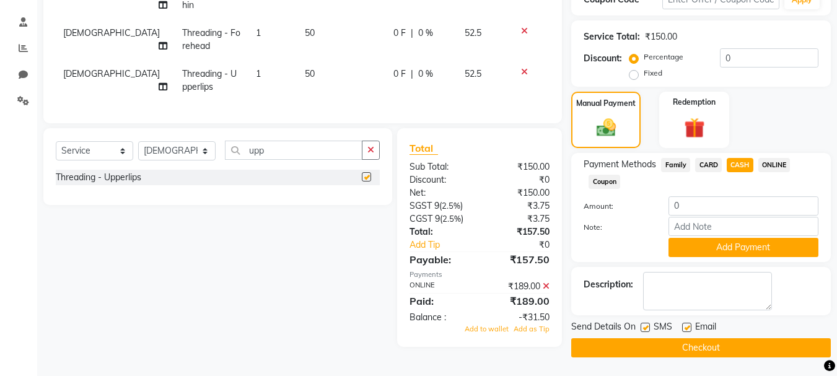
checkbox input "false"
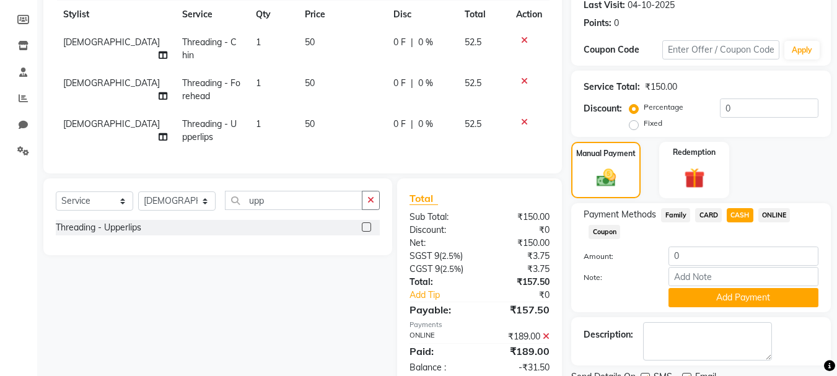
scroll to position [102, 0]
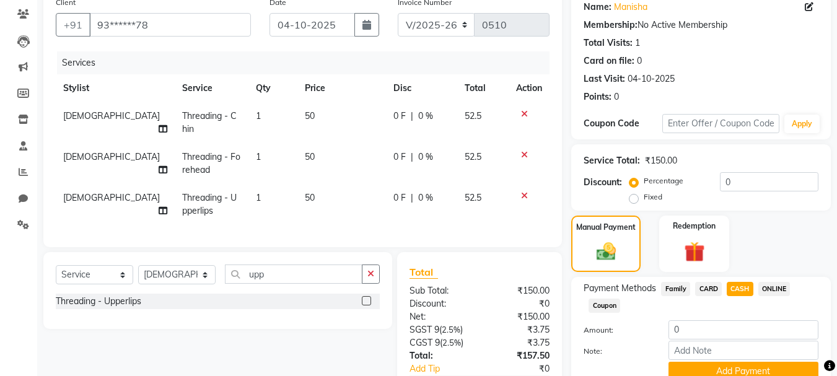
click at [329, 116] on td "50" at bounding box center [341, 122] width 89 height 41
select select "30050"
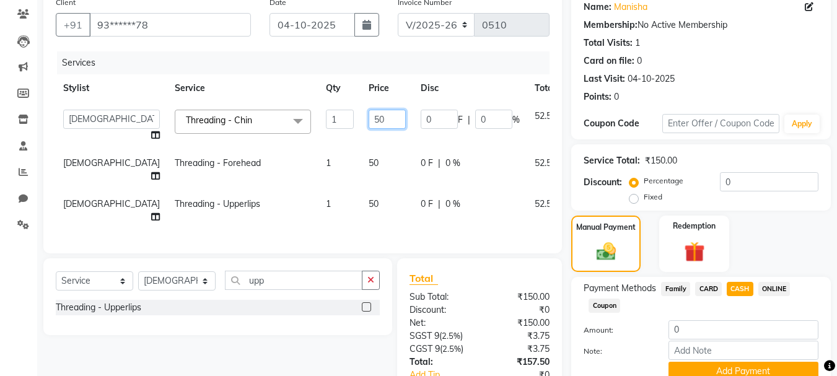
drag, startPoint x: 329, startPoint y: 116, endPoint x: 313, endPoint y: 121, distance: 16.3
click at [368, 121] on input "50" at bounding box center [386, 119] width 37 height 19
click at [368, 120] on input "50" at bounding box center [386, 119] width 37 height 19
type input "5"
type input "60"
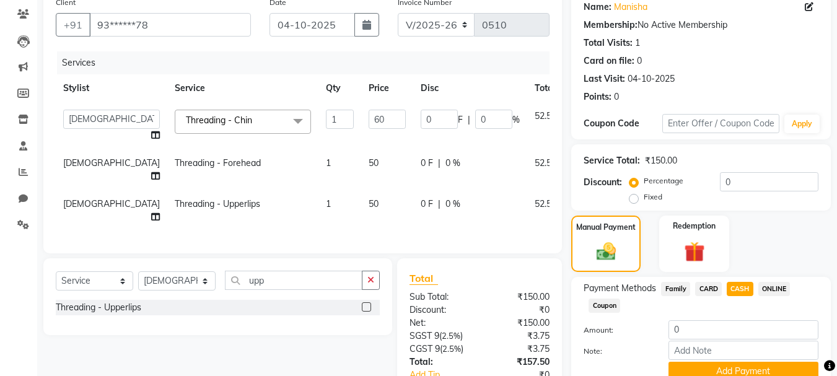
click at [361, 163] on td "50" at bounding box center [387, 169] width 52 height 41
select select "30050"
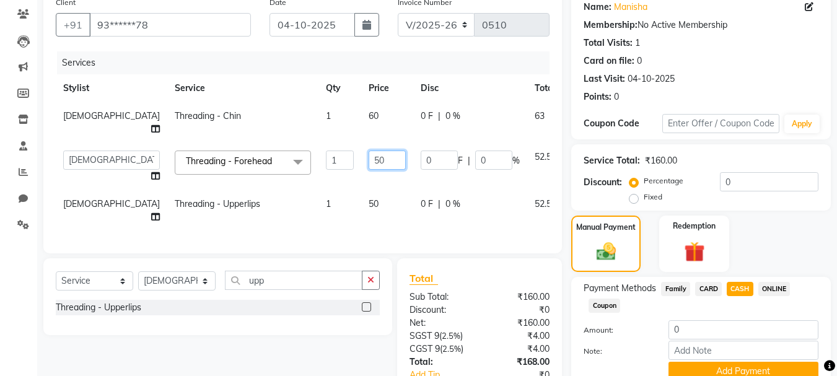
drag, startPoint x: 328, startPoint y: 162, endPoint x: 315, endPoint y: 170, distance: 16.1
click at [361, 170] on td "50" at bounding box center [387, 166] width 52 height 47
type input "5"
type input "60"
click at [361, 194] on td "50" at bounding box center [387, 210] width 52 height 41
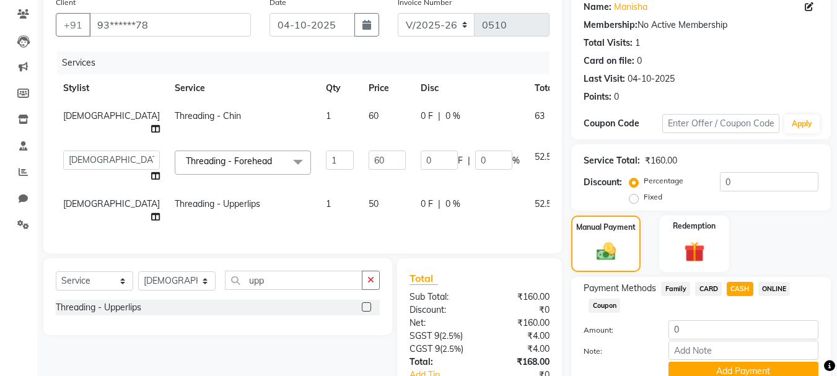
select select "30050"
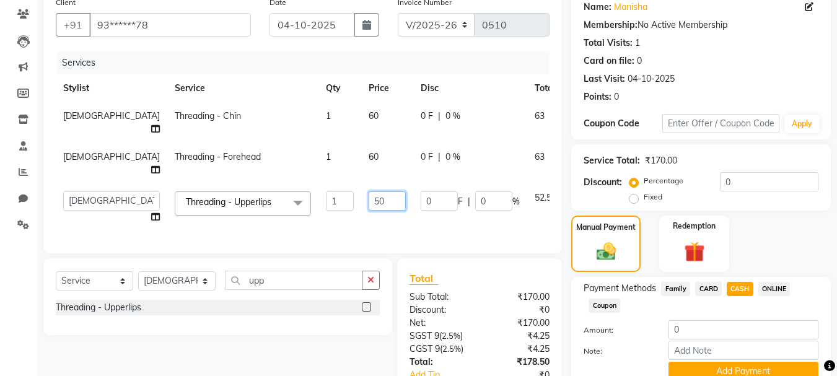
click at [368, 202] on input "50" at bounding box center [386, 200] width 37 height 19
type input "5"
type input "60"
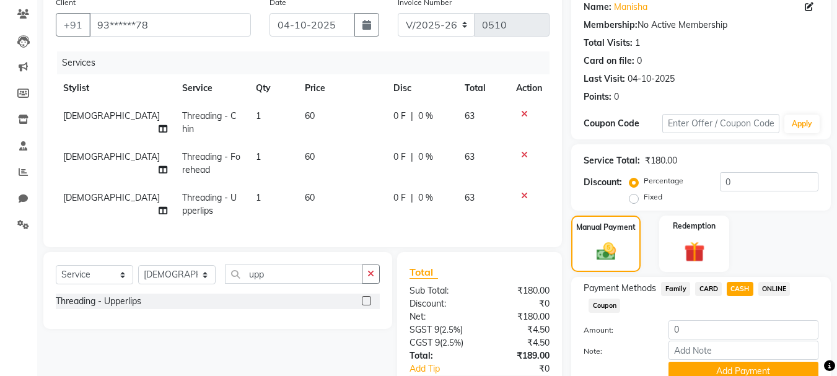
click at [332, 218] on td "60" at bounding box center [341, 204] width 89 height 41
select select "30050"
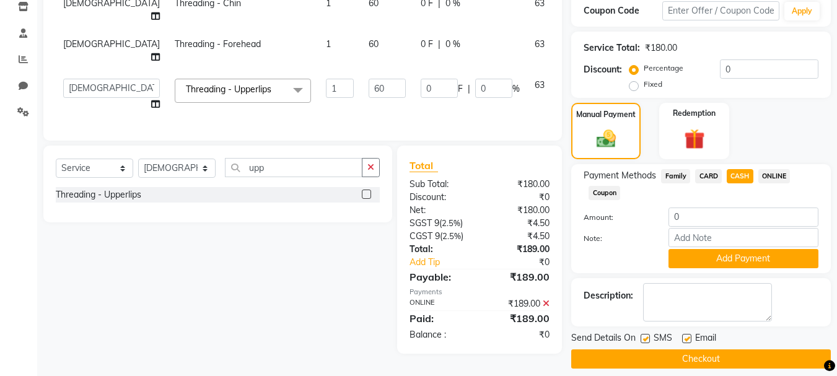
scroll to position [226, 0]
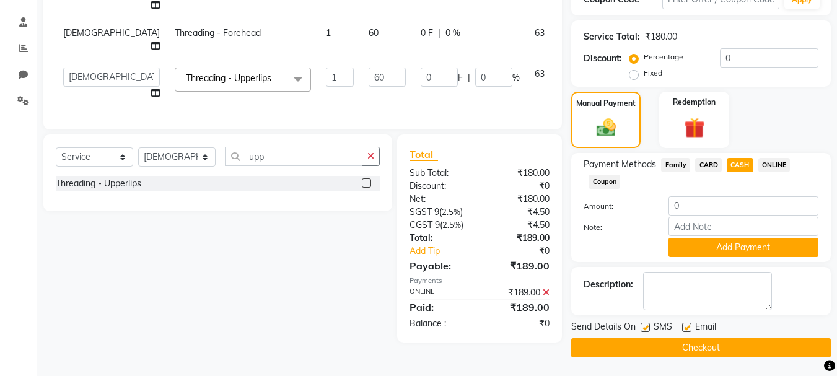
click at [702, 165] on span "CARD" at bounding box center [708, 165] width 27 height 14
click at [757, 159] on div "ONLINE" at bounding box center [771, 166] width 37 height 17
click at [767, 161] on span "ONLINE" at bounding box center [774, 165] width 32 height 14
click at [747, 161] on span "CASH" at bounding box center [739, 165] width 27 height 14
click at [693, 161] on div "CARD" at bounding box center [706, 166] width 32 height 17
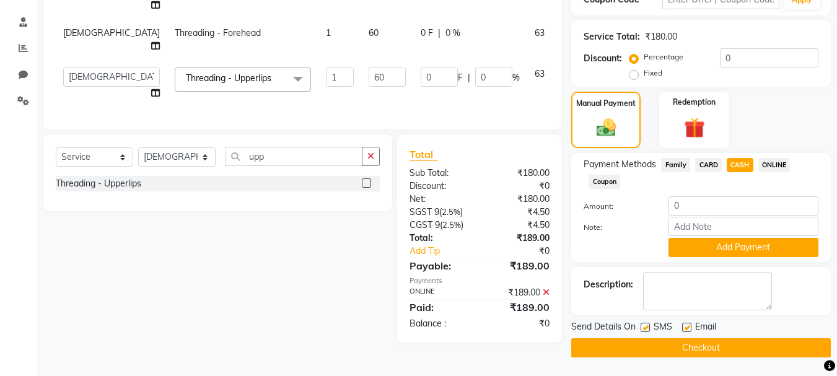
click at [677, 165] on span "Family" at bounding box center [675, 165] width 29 height 14
click at [329, 266] on div "Select Service Product Membership Package Voucher Prepaid Gift Card Select Styl…" at bounding box center [213, 238] width 358 height 208
click at [675, 104] on label "Redemption" at bounding box center [694, 101] width 45 height 12
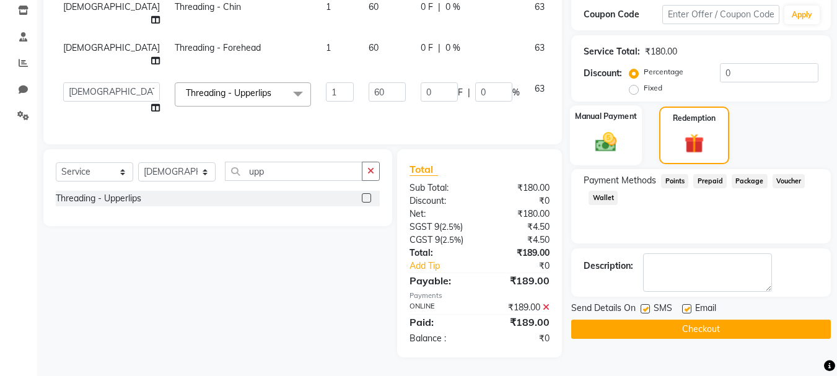
click at [613, 115] on div "Manual Payment" at bounding box center [606, 135] width 72 height 60
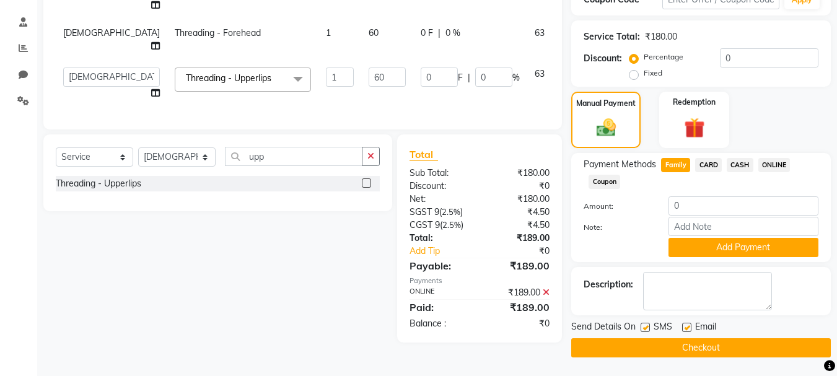
click at [737, 164] on span "CASH" at bounding box center [739, 165] width 27 height 14
click at [732, 197] on input "0" at bounding box center [743, 205] width 150 height 19
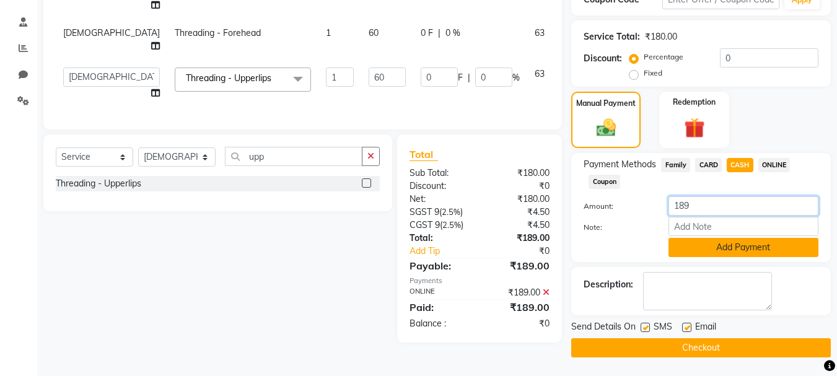
type input "189"
click at [723, 251] on button "Add Payment" at bounding box center [743, 247] width 150 height 19
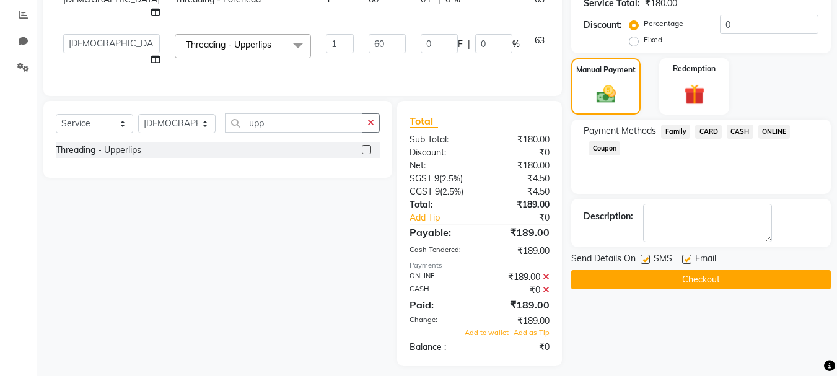
scroll to position [277, 0]
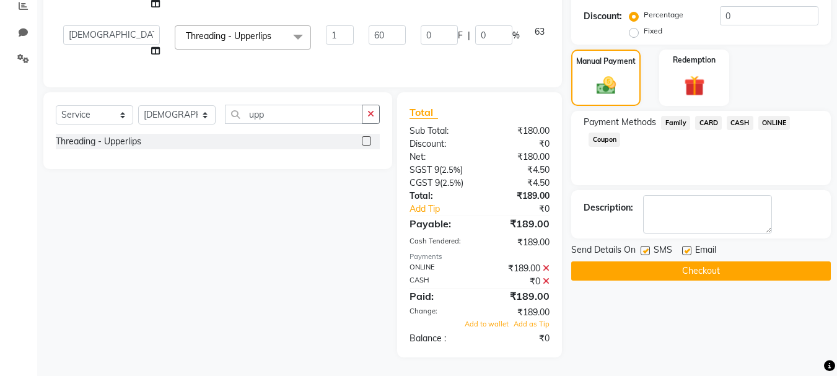
click at [713, 261] on button "Checkout" at bounding box center [700, 270] width 259 height 19
